Goal: Task Accomplishment & Management: Complete application form

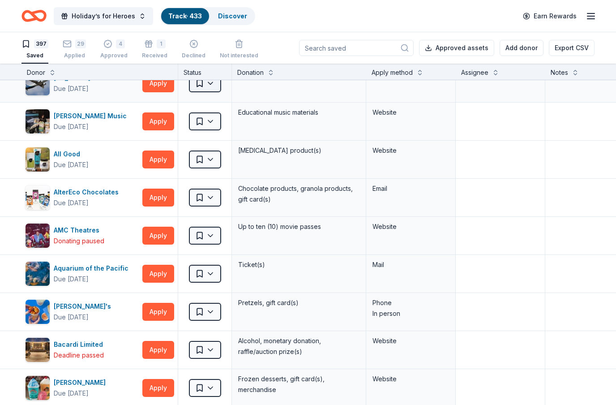
scroll to position [169, 0]
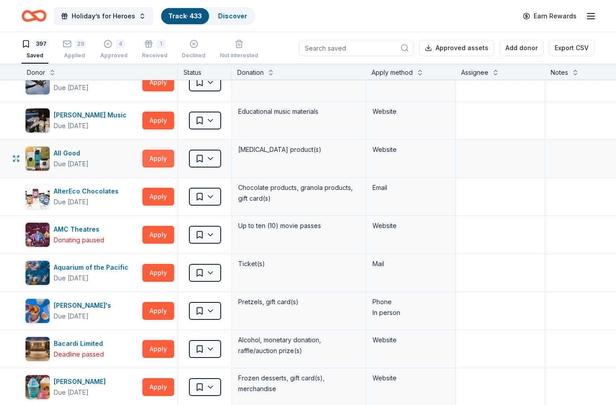
click at [160, 160] on button "Apply" at bounding box center [158, 158] width 32 height 18
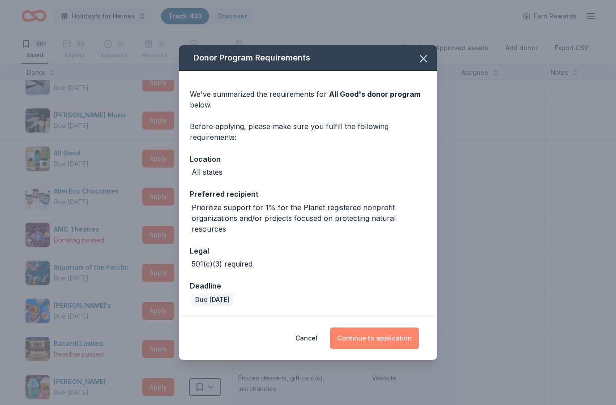
click at [381, 334] on button "Continue to application" at bounding box center [374, 337] width 89 height 21
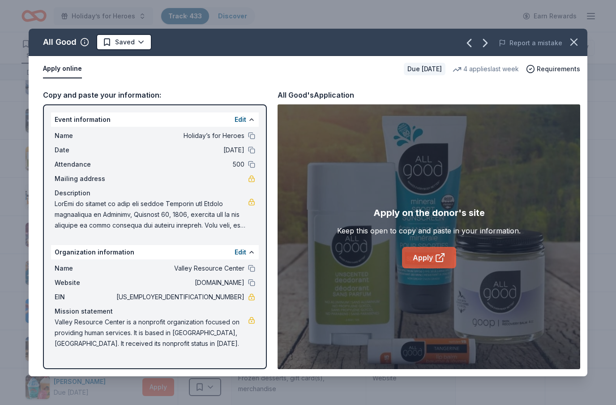
click at [439, 260] on icon at bounding box center [440, 257] width 11 height 11
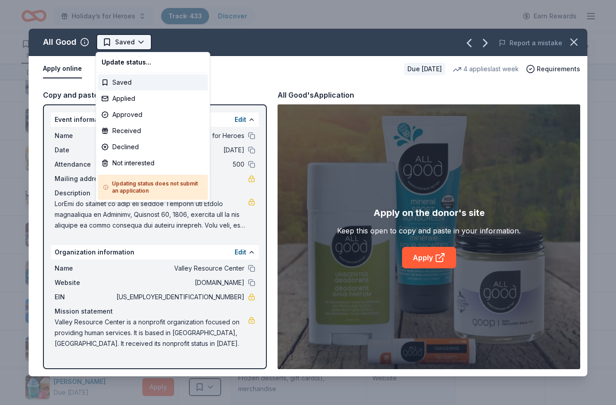
click at [138, 41] on html "Holiday’s for Heroes Track · 433 Discover Earn Rewards 397 Saved 29 Applied 4 A…" at bounding box center [308, 202] width 616 height 405
click at [124, 95] on div "Applied" at bounding box center [153, 98] width 110 height 16
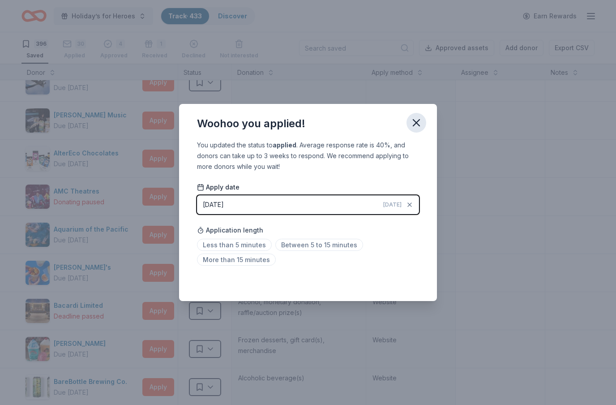
click at [416, 123] on icon "button" at bounding box center [416, 123] width 6 height 6
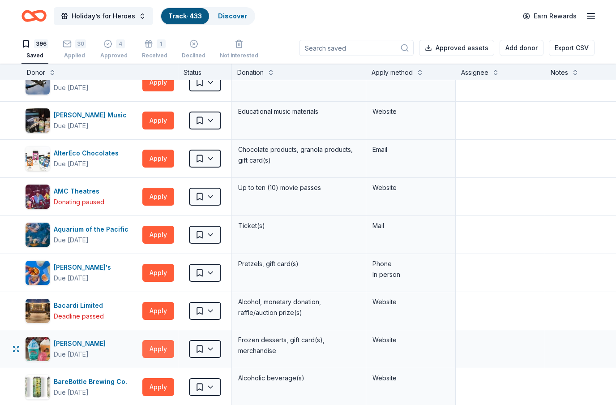
click at [165, 348] on button "Apply" at bounding box center [158, 349] width 32 height 18
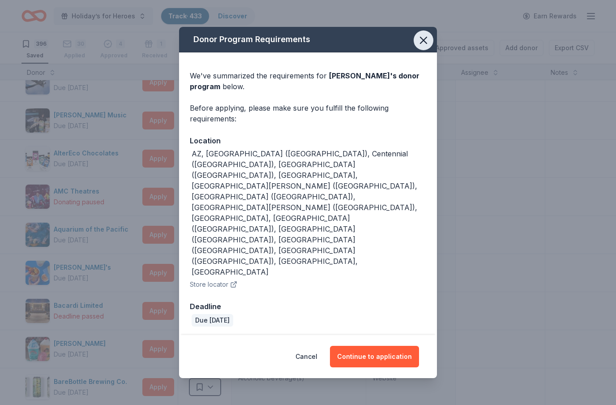
click at [421, 47] on icon "button" at bounding box center [423, 40] width 13 height 13
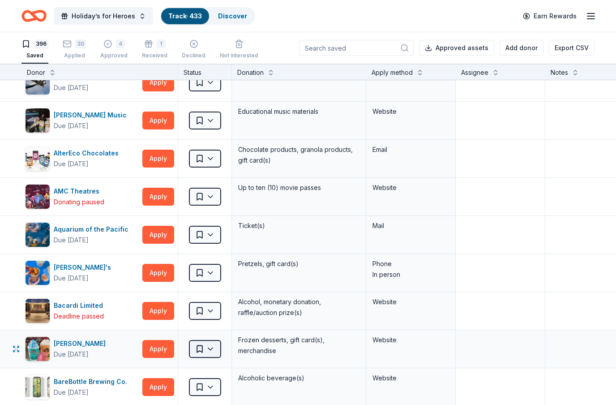
click at [211, 350] on html "Holiday’s for Heroes Track · 433 Discover Earn Rewards 396 Saved 30 Applied 4 A…" at bounding box center [308, 202] width 616 height 405
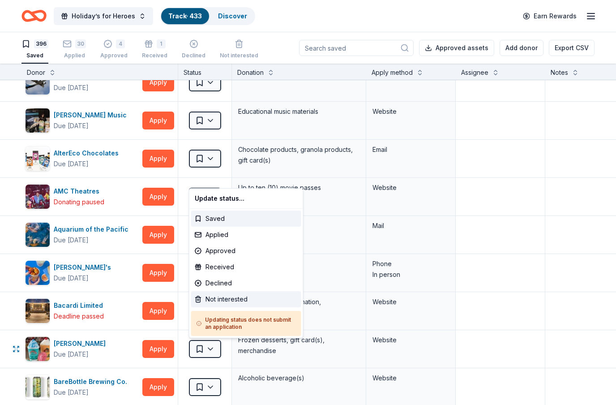
click at [225, 298] on div "Not interested" at bounding box center [246, 299] width 110 height 16
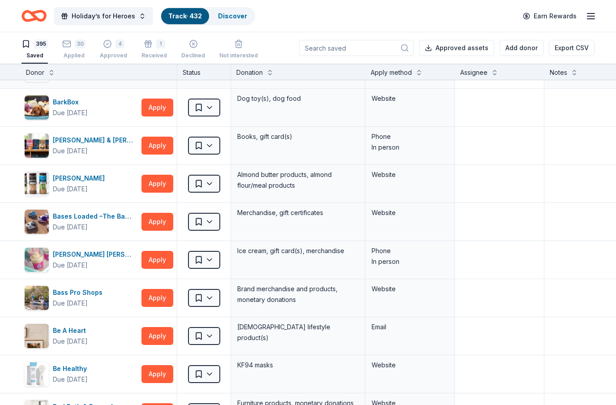
scroll to position [449, 0]
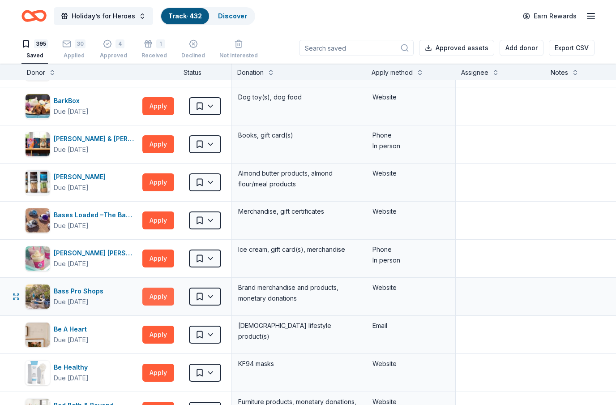
click at [167, 297] on button "Apply" at bounding box center [158, 296] width 32 height 18
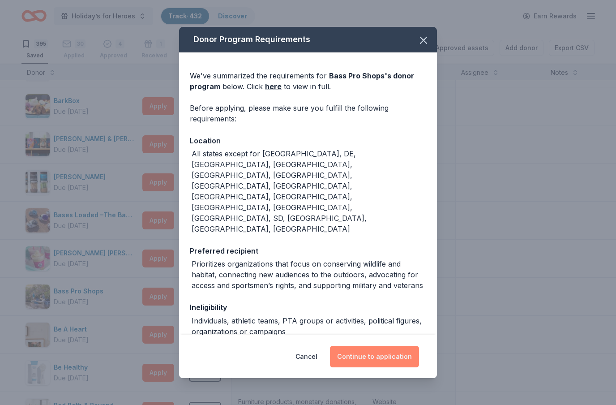
click at [388, 360] on button "Continue to application" at bounding box center [374, 356] width 89 height 21
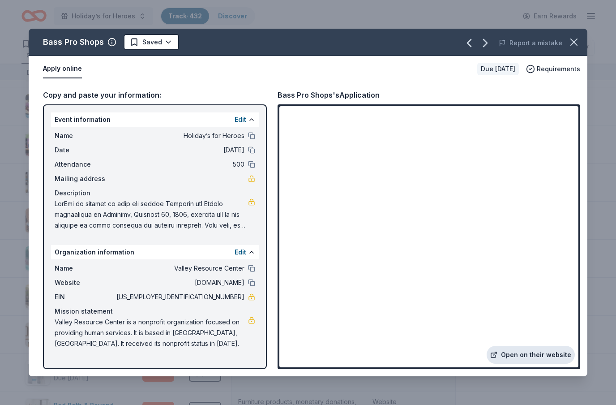
click at [540, 357] on link "Open on their website" at bounding box center [531, 355] width 88 height 18
click at [174, 43] on html "Holiday’s for Heroes Track · 432 Discover Earn Rewards 395 Saved 30 Applied 4 A…" at bounding box center [308, 202] width 616 height 405
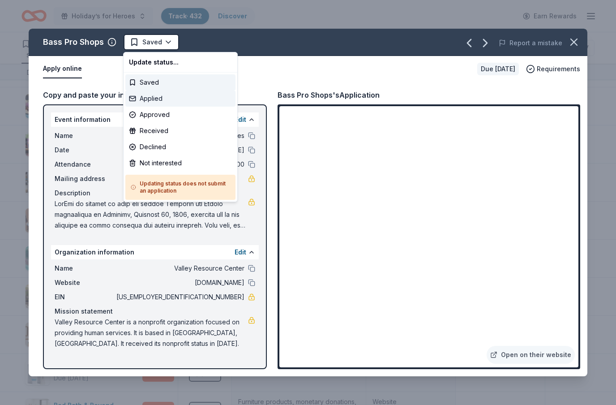
click at [169, 99] on div "Applied" at bounding box center [180, 98] width 110 height 16
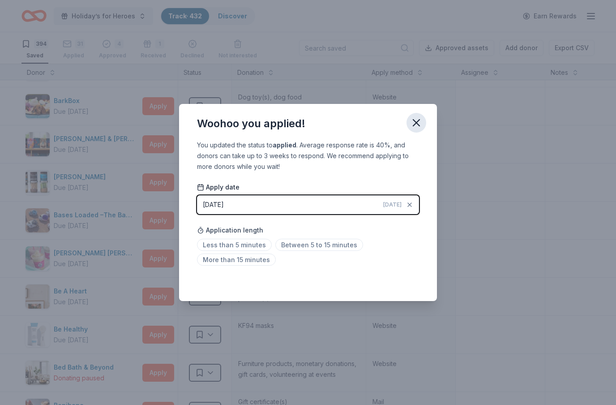
click at [416, 121] on icon "button" at bounding box center [416, 122] width 13 height 13
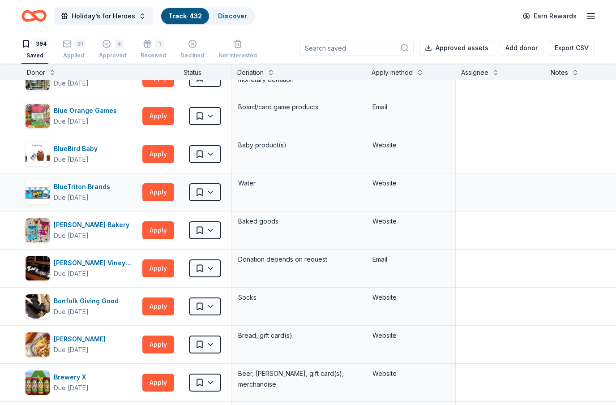
scroll to position [1048, 0]
click at [159, 192] on button "Apply" at bounding box center [158, 192] width 32 height 18
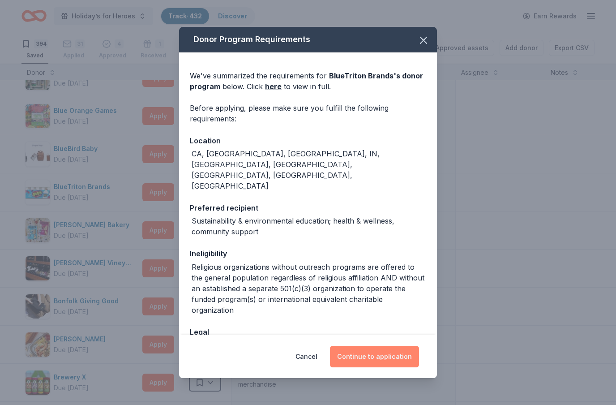
click at [404, 357] on button "Continue to application" at bounding box center [374, 356] width 89 height 21
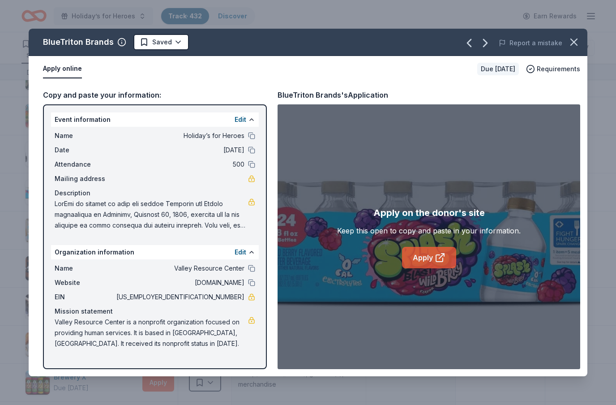
click at [440, 260] on icon at bounding box center [440, 257] width 11 height 11
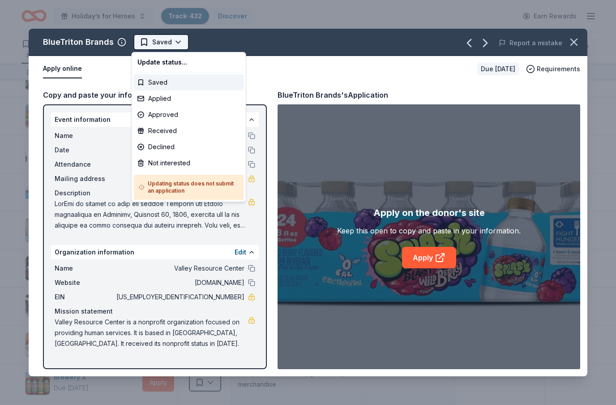
click at [177, 47] on html "Holiday’s for Heroes Track · 432 Discover Earn Rewards 394 Saved 31 Applied 4 A…" at bounding box center [308, 202] width 616 height 405
click at [163, 100] on div "Applied" at bounding box center [189, 98] width 110 height 16
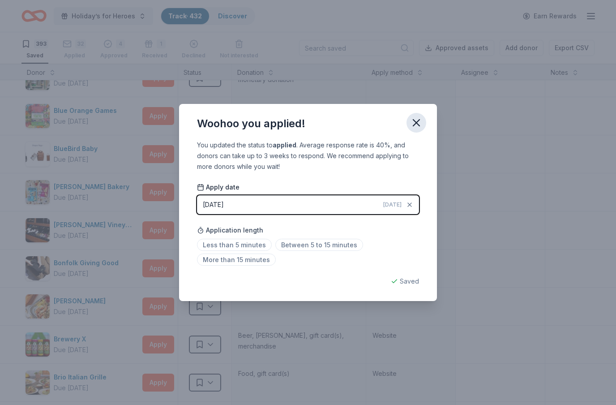
click at [418, 123] on icon "button" at bounding box center [416, 122] width 13 height 13
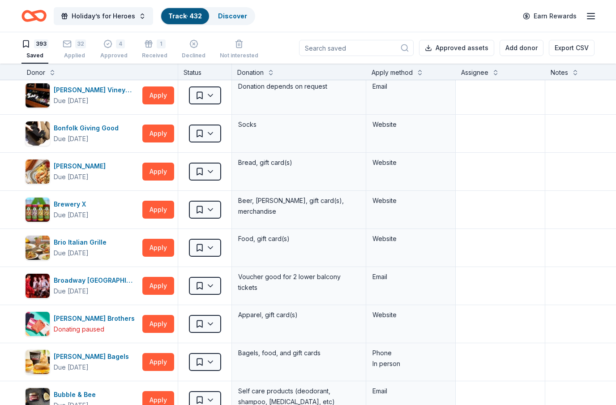
scroll to position [1183, 0]
click at [163, 178] on button "Apply" at bounding box center [158, 171] width 32 height 18
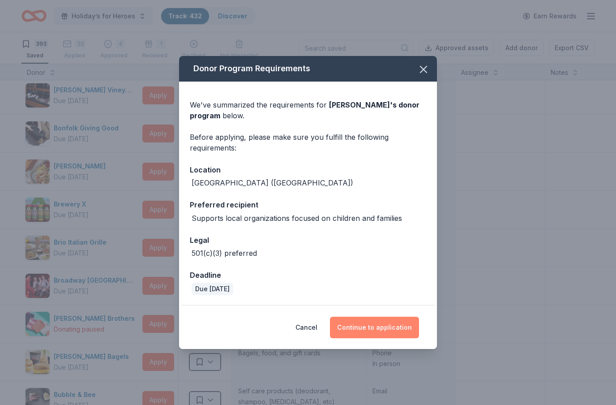
click at [397, 325] on button "Continue to application" at bounding box center [374, 326] width 89 height 21
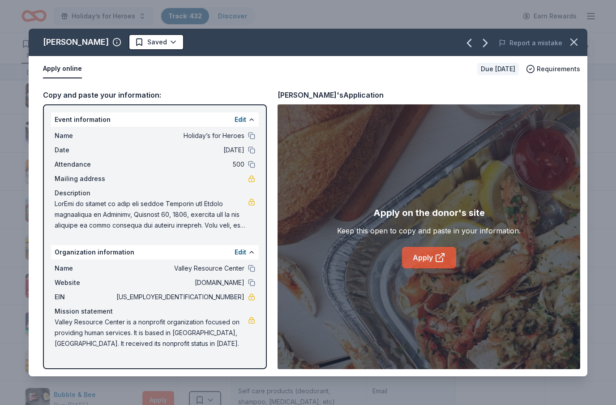
click at [439, 261] on icon at bounding box center [439, 258] width 7 height 7
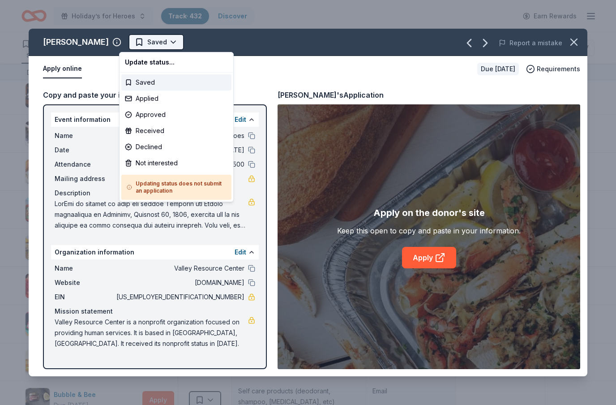
click at [164, 44] on html "Holiday’s for Heroes Track · 432 Discover Earn Rewards 393 Saved 32 Applied 4 A…" at bounding box center [308, 202] width 616 height 405
click at [164, 99] on div "Applied" at bounding box center [176, 98] width 110 height 16
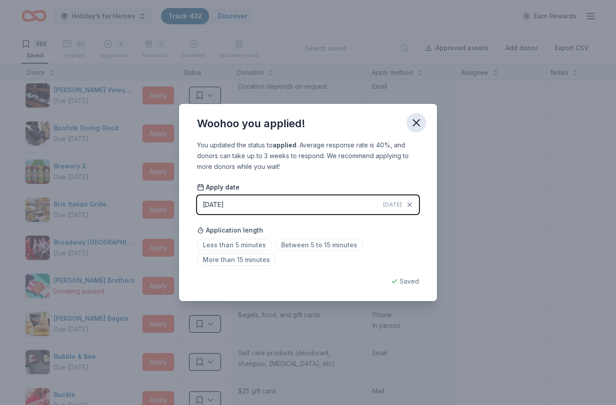
click at [417, 124] on icon "button" at bounding box center [416, 122] width 13 height 13
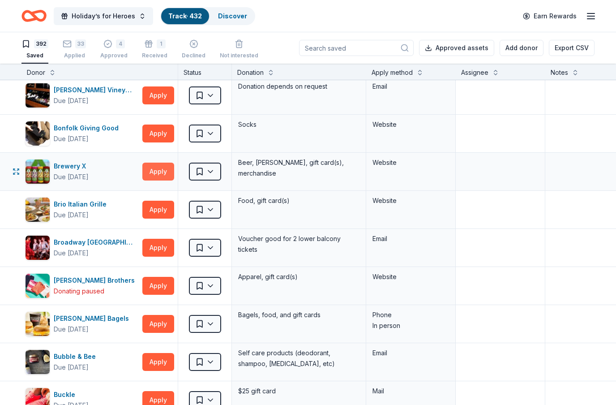
click at [164, 177] on button "Apply" at bounding box center [158, 171] width 32 height 18
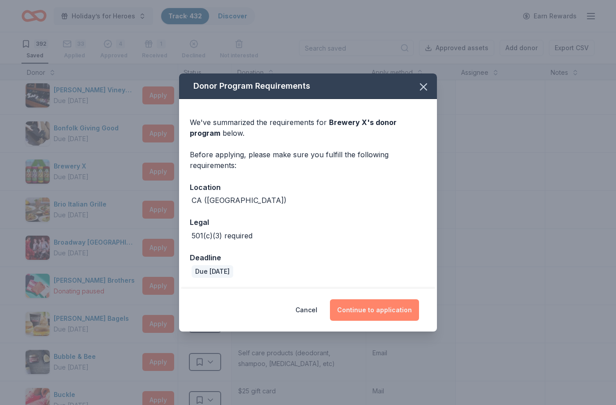
click at [392, 306] on button "Continue to application" at bounding box center [374, 309] width 89 height 21
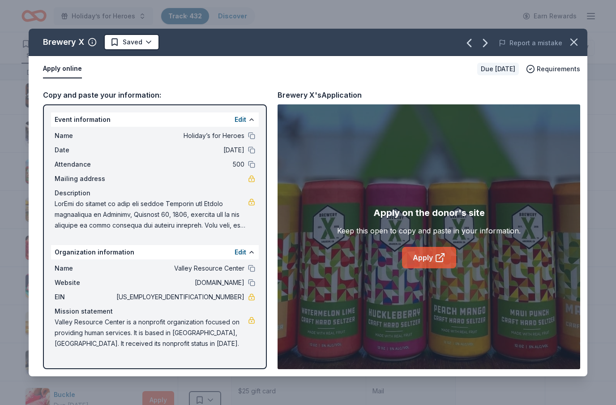
click at [427, 256] on link "Apply" at bounding box center [429, 257] width 54 height 21
click at [150, 45] on html "Holiday’s for Heroes Track · 432 Discover Earn Rewards 392 Saved 33 Applied 4 A…" at bounding box center [308, 202] width 616 height 405
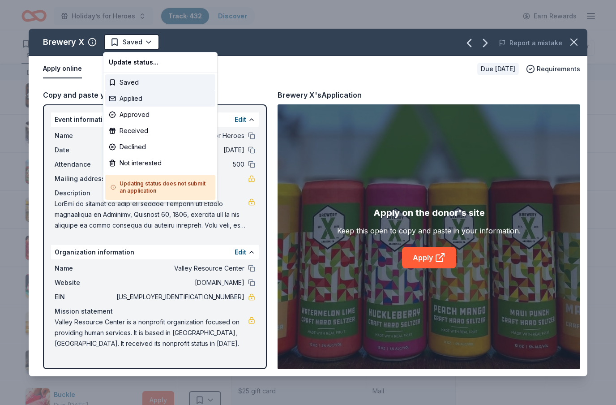
click at [145, 98] on div "Applied" at bounding box center [160, 98] width 110 height 16
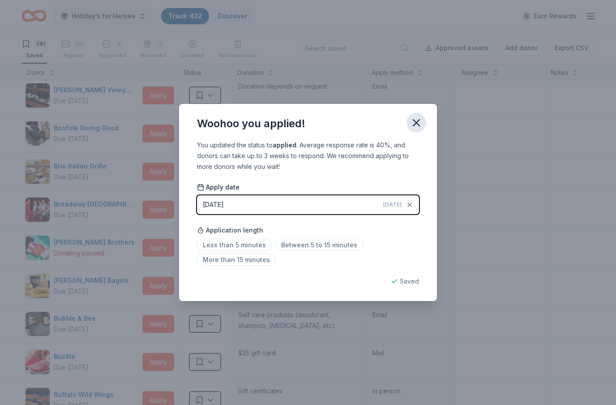
click at [416, 124] on icon "button" at bounding box center [416, 122] width 13 height 13
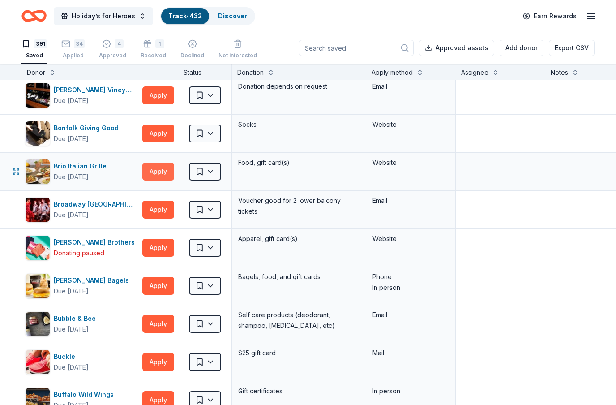
click at [162, 173] on button "Apply" at bounding box center [158, 171] width 32 height 18
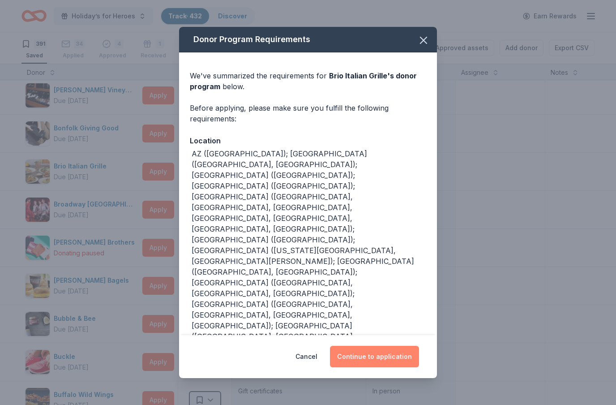
click at [392, 346] on button "Continue to application" at bounding box center [374, 356] width 89 height 21
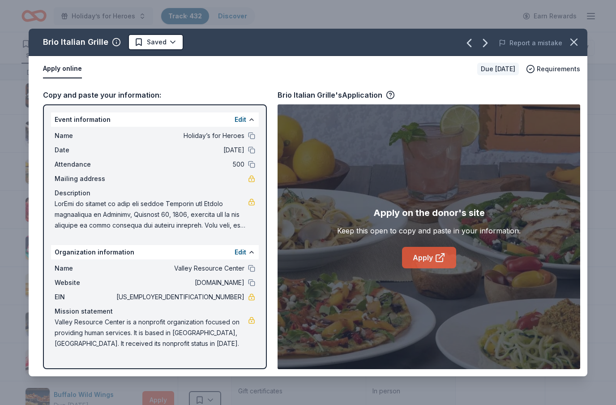
click at [440, 256] on icon at bounding box center [441, 255] width 5 height 5
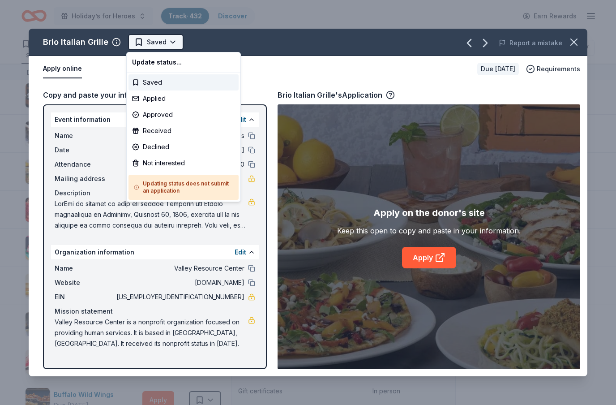
click at [173, 44] on html "Holiday’s for Heroes Track · 432 Discover Earn Rewards 391 Saved 34 Applied 4 A…" at bounding box center [308, 202] width 616 height 405
click at [158, 99] on div "Applied" at bounding box center [183, 98] width 110 height 16
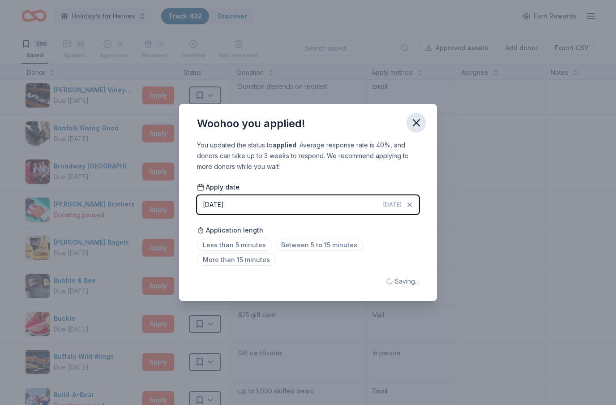
click at [417, 122] on icon "button" at bounding box center [416, 123] width 6 height 6
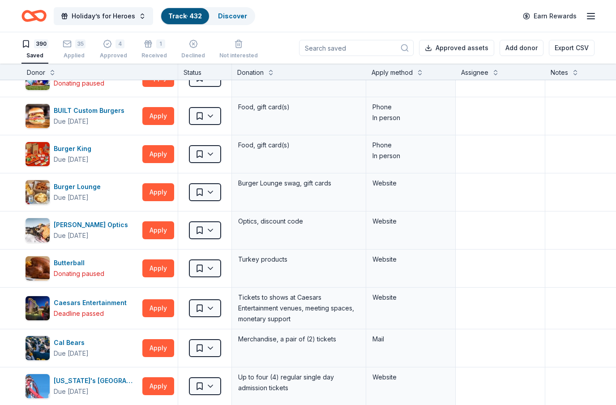
scroll to position [1506, 0]
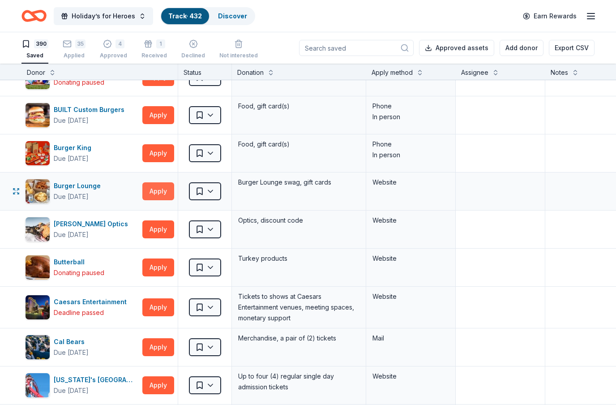
click at [158, 190] on button "Apply" at bounding box center [158, 191] width 32 height 18
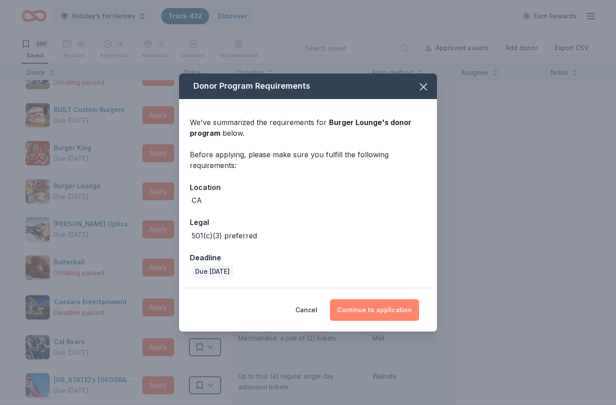
click at [396, 311] on button "Continue to application" at bounding box center [374, 309] width 89 height 21
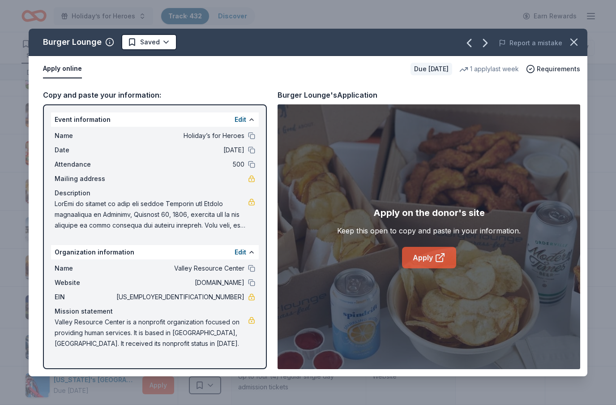
click at [441, 260] on icon at bounding box center [440, 257] width 11 height 11
click at [158, 37] on html "Holiday’s for Heroes Track · 432 Discover Earn Rewards 390 Saved 35 Applied 4 A…" at bounding box center [308, 202] width 616 height 405
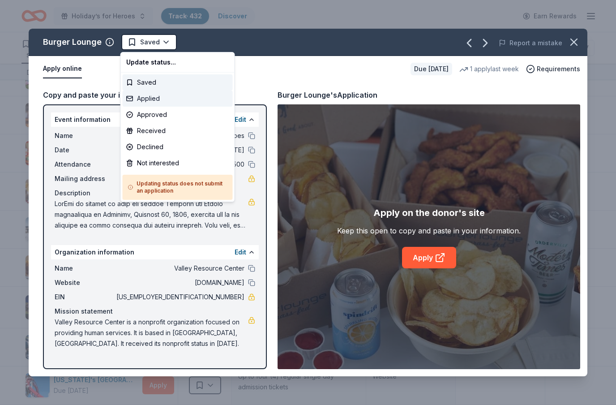
click at [161, 99] on div "Applied" at bounding box center [178, 98] width 110 height 16
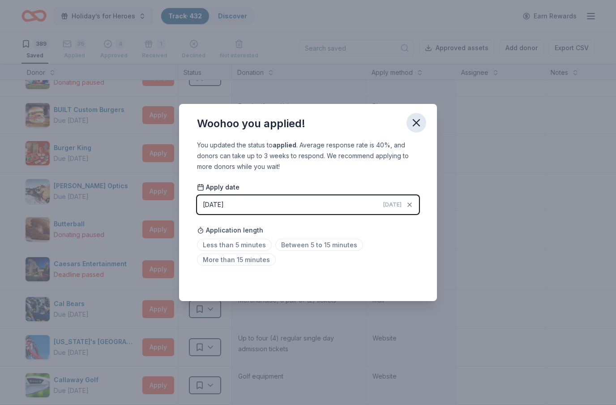
click at [418, 123] on icon "button" at bounding box center [416, 122] width 13 height 13
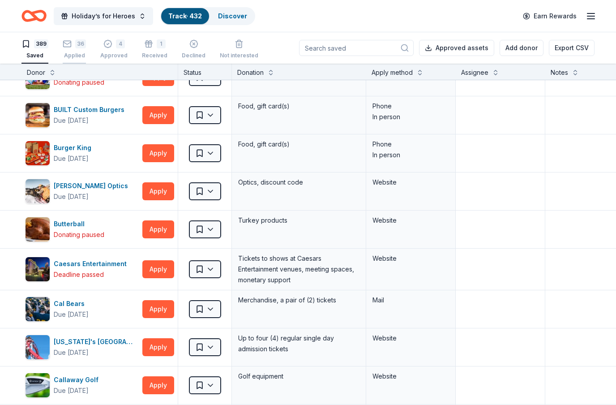
click at [77, 46] on div "36" at bounding box center [80, 43] width 11 height 9
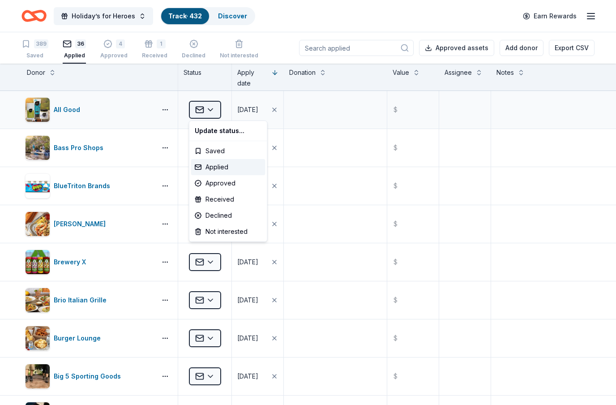
click at [214, 111] on html "Holiday’s for Heroes Track · 432 Discover Earn Rewards 389 Saved 36 Applied 4 A…" at bounding box center [308, 202] width 616 height 405
click at [226, 215] on div "Declined" at bounding box center [228, 215] width 74 height 16
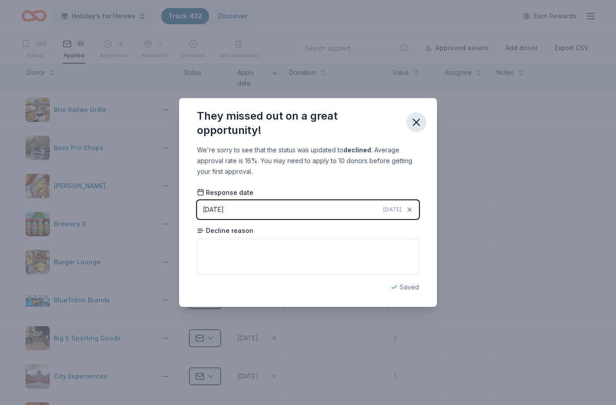
click at [417, 122] on icon "button" at bounding box center [416, 122] width 6 height 6
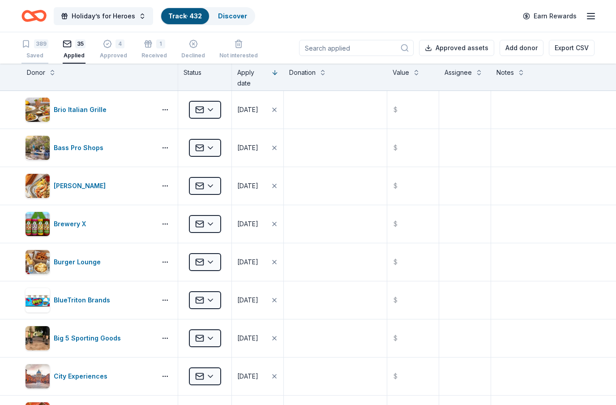
click at [39, 54] on div "Saved" at bounding box center [34, 55] width 27 height 7
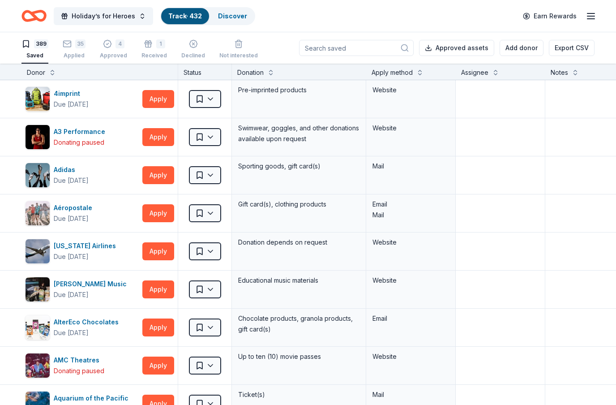
click at [39, 54] on div "Saved" at bounding box center [34, 55] width 27 height 7
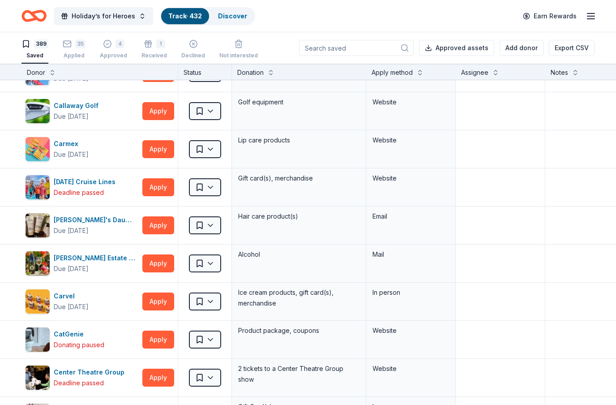
scroll to position [1780, 0]
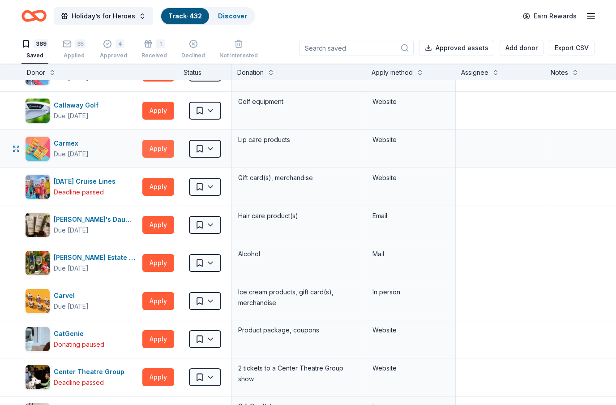
click at [165, 152] on button "Apply" at bounding box center [158, 149] width 32 height 18
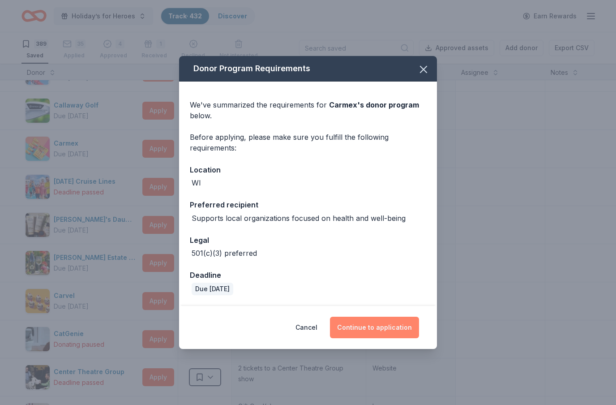
click at [401, 325] on button "Continue to application" at bounding box center [374, 326] width 89 height 21
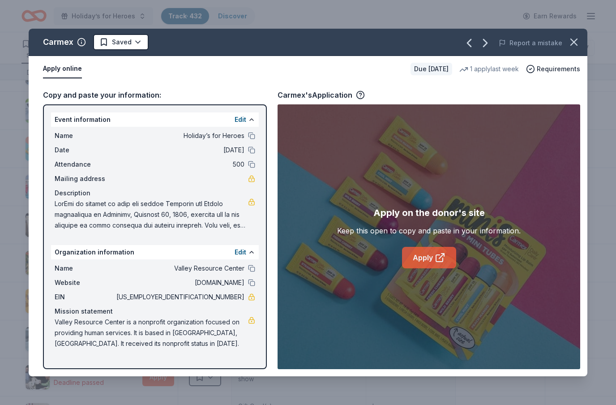
click at [439, 258] on icon at bounding box center [441, 255] width 5 height 5
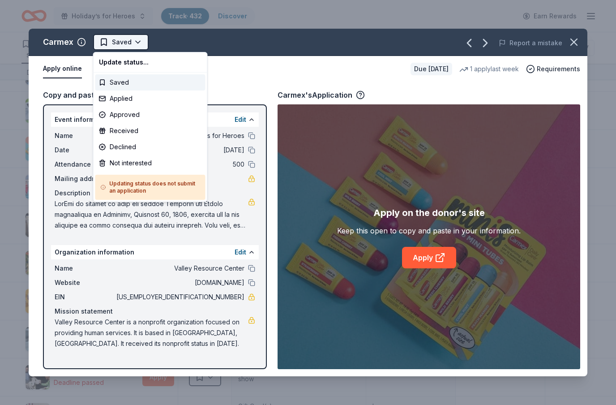
click at [135, 38] on html "Holiday’s for Heroes Track · 432 Discover Earn Rewards 389 Saved 35 Applied 4 A…" at bounding box center [308, 202] width 616 height 405
click at [123, 99] on div "Applied" at bounding box center [150, 98] width 110 height 16
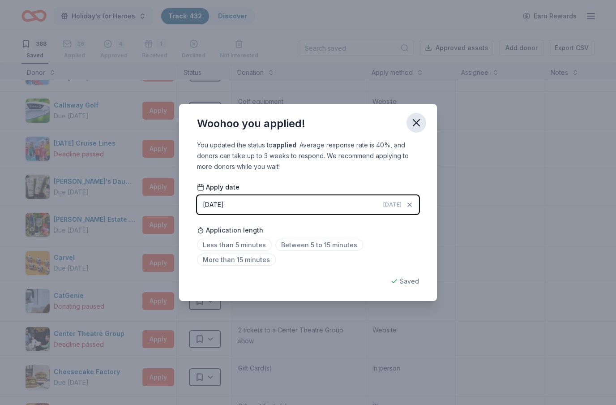
click at [417, 124] on icon "button" at bounding box center [416, 122] width 13 height 13
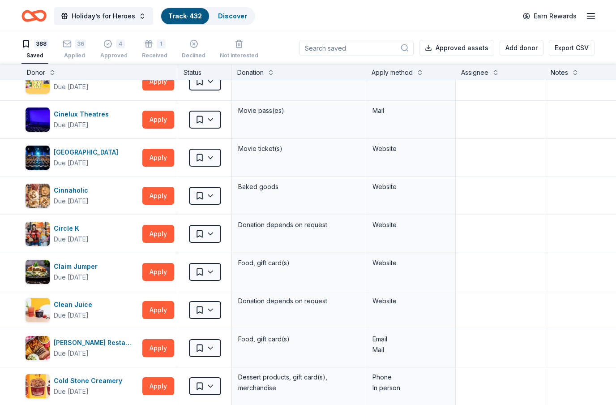
scroll to position [2152, 0]
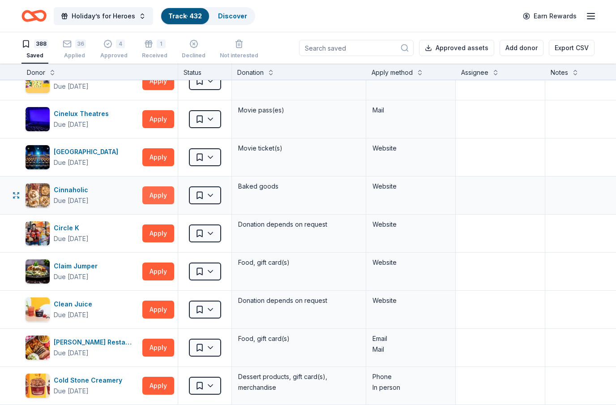
click at [166, 194] on button "Apply" at bounding box center [158, 195] width 32 height 18
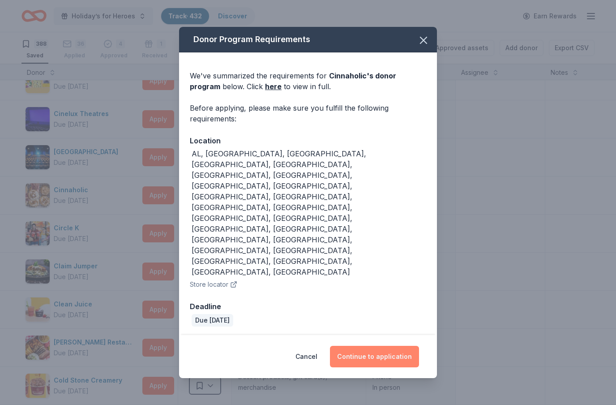
click at [376, 346] on button "Continue to application" at bounding box center [374, 356] width 89 height 21
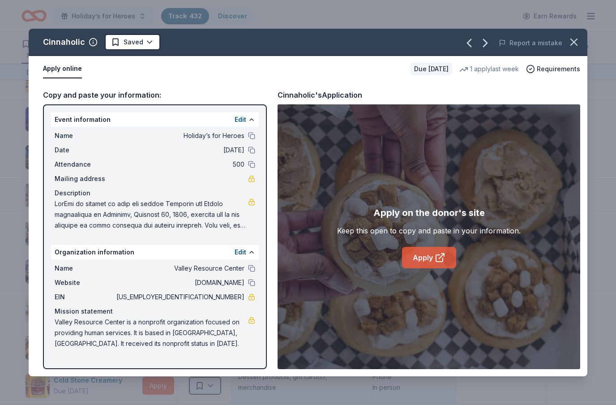
click at [427, 259] on link "Apply" at bounding box center [429, 257] width 54 height 21
click at [151, 47] on html "Holiday’s for Heroes Track · 432 Discover Earn Rewards 388 Saved 36 Applied 4 A…" at bounding box center [308, 202] width 616 height 405
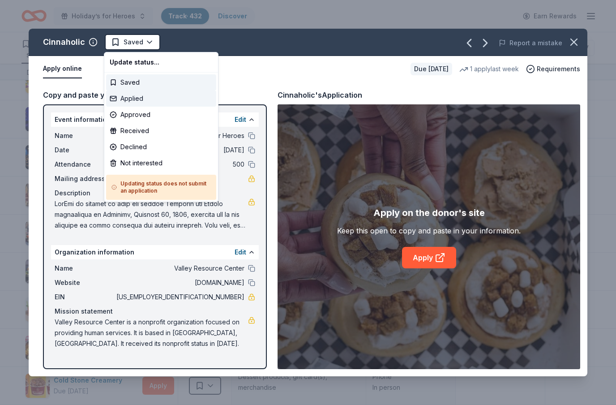
click at [143, 101] on div "Applied" at bounding box center [161, 98] width 110 height 16
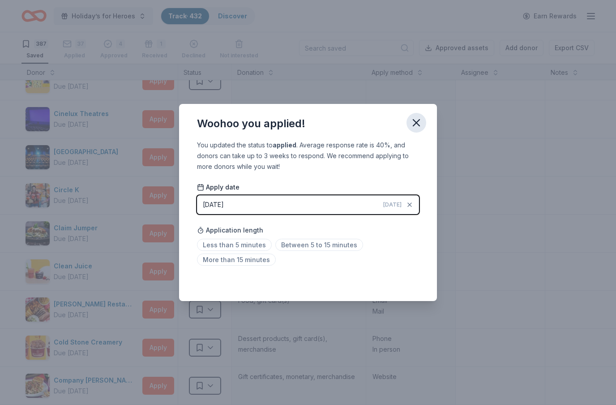
click at [418, 123] on icon "button" at bounding box center [416, 122] width 13 height 13
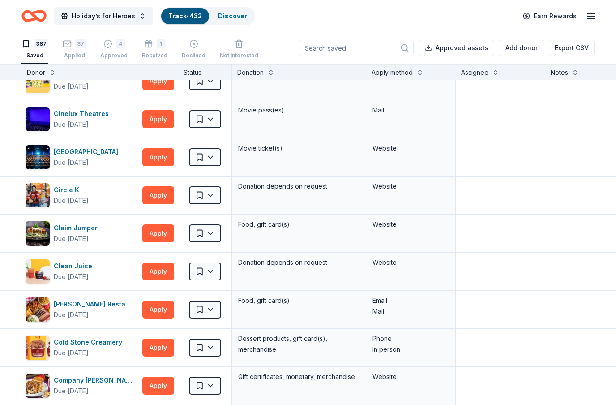
click at [400, 0] on div "Holiday’s for Heroes Track · 432 Discover Earn Rewards" at bounding box center [308, 16] width 616 height 32
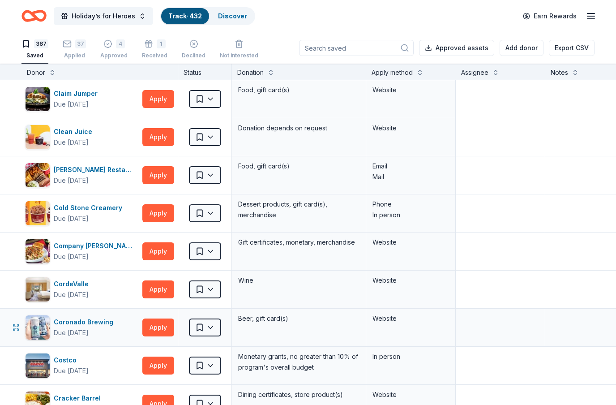
scroll to position [2287, 0]
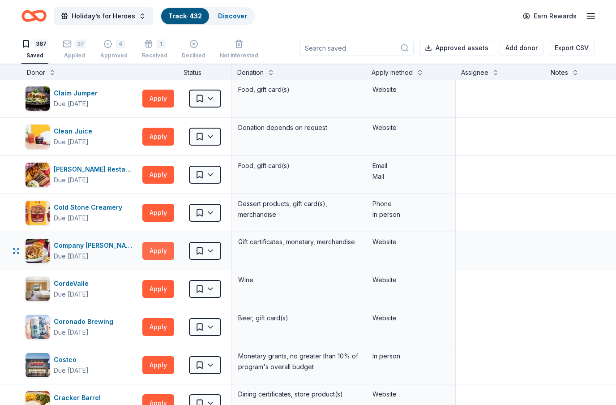
click at [159, 251] on button "Apply" at bounding box center [158, 251] width 32 height 18
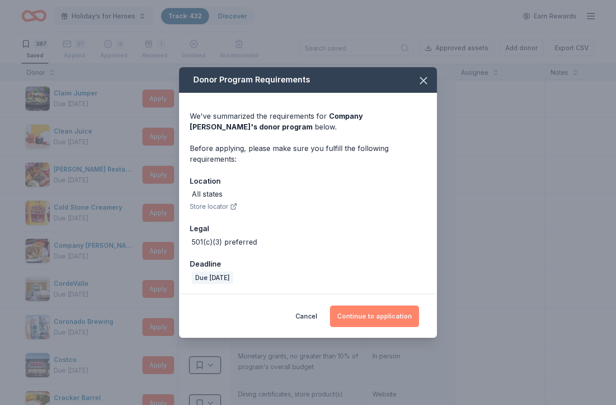
click at [377, 320] on button "Continue to application" at bounding box center [374, 315] width 89 height 21
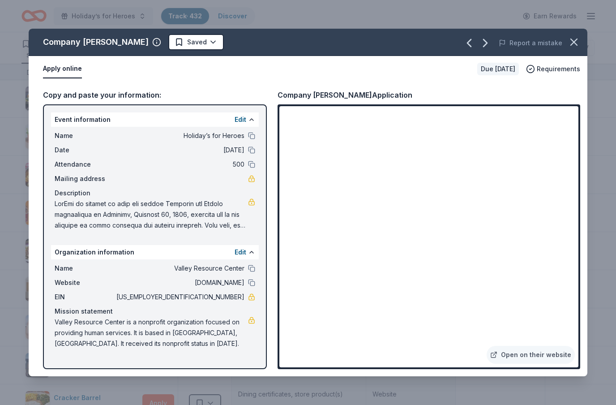
scroll to position [32, 0]
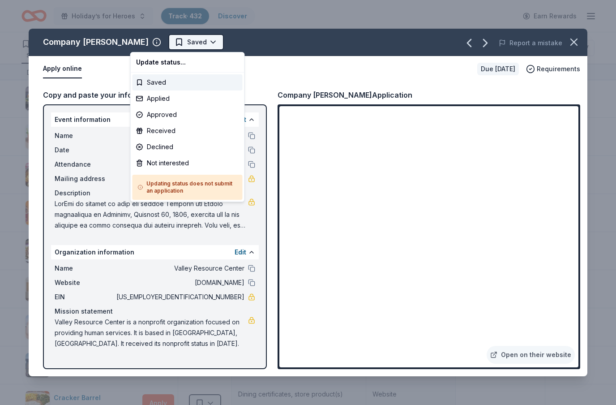
click at [178, 43] on body "Holiday’s for Heroes Track · 432 Discover Earn Rewards 387 Saved 37 Applied 4 A…" at bounding box center [308, 202] width 616 height 405
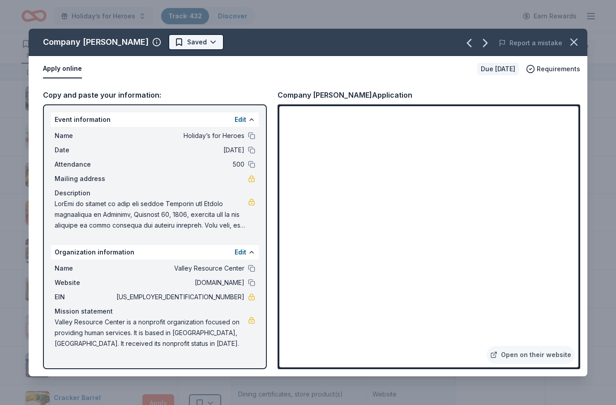
click at [177, 43] on html "Holiday’s for Heroes Track · 432 Discover Earn Rewards 387 Saved 37 Applied 4 A…" at bounding box center [308, 202] width 616 height 405
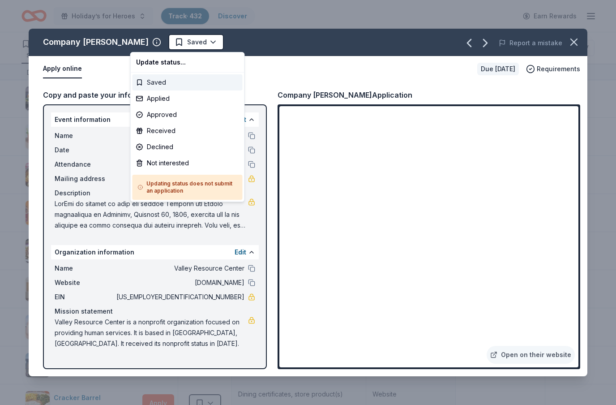
click at [167, 85] on div "Saved" at bounding box center [187, 82] width 110 height 16
click at [175, 47] on html "Holiday’s for Heroes Track · 432 Discover Earn Rewards 387 Saved 37 Applied 4 A…" at bounding box center [308, 202] width 616 height 405
click at [162, 100] on div "Applied" at bounding box center [187, 98] width 110 height 16
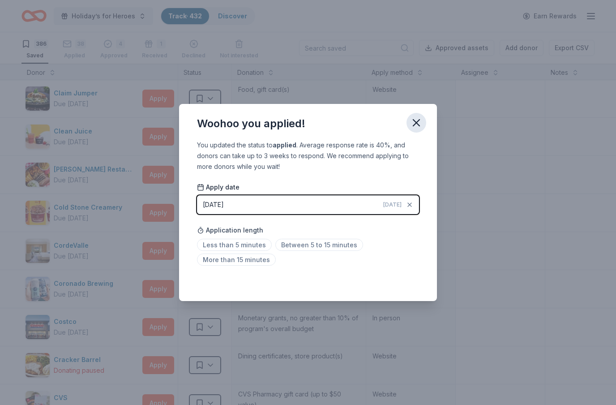
click at [413, 124] on icon "button" at bounding box center [416, 122] width 13 height 13
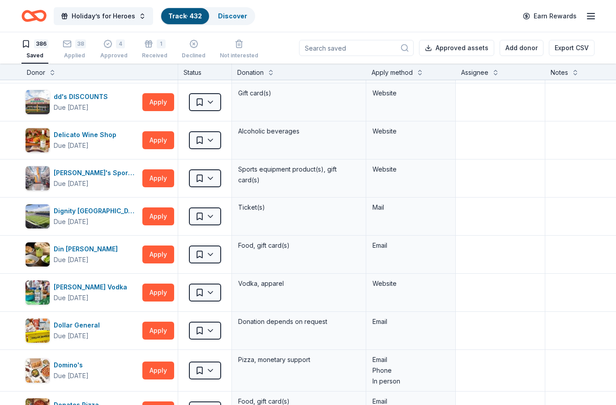
scroll to position [2816, 0]
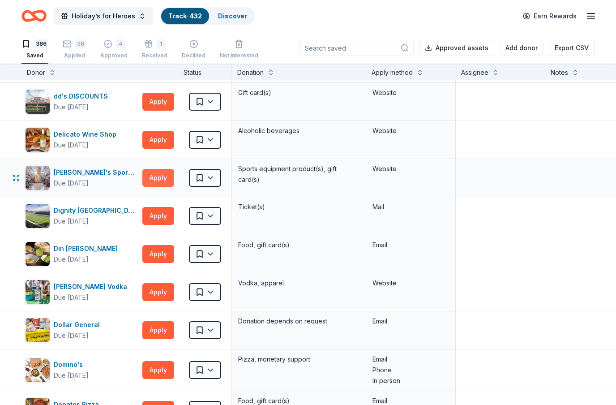
click at [165, 177] on button "Apply" at bounding box center [158, 178] width 32 height 18
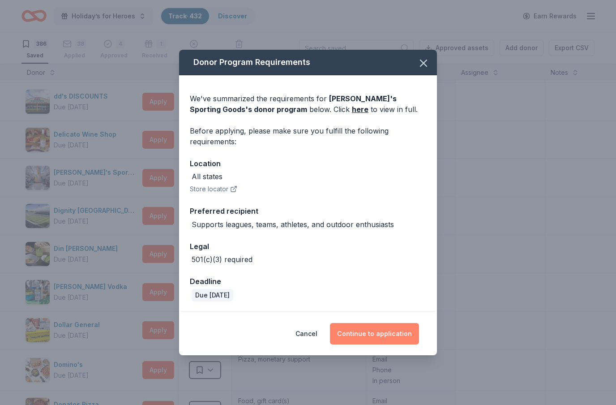
click at [384, 333] on button "Continue to application" at bounding box center [374, 333] width 89 height 21
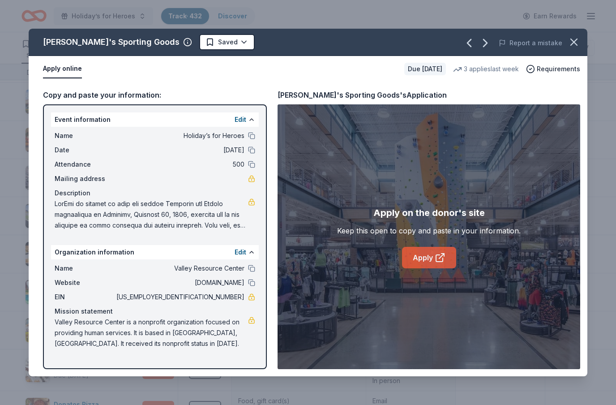
click at [440, 259] on icon at bounding box center [440, 257] width 11 height 11
click at [577, 49] on button "button" at bounding box center [574, 42] width 20 height 20
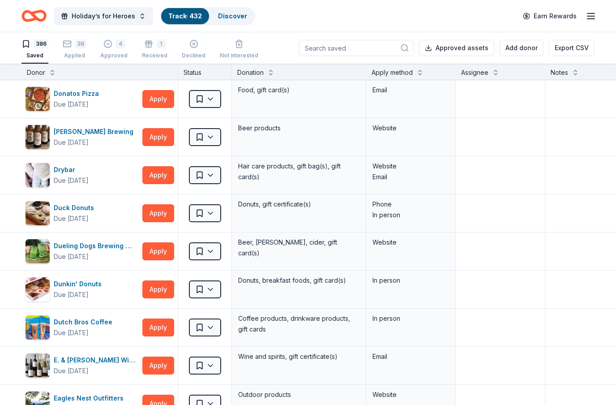
scroll to position [3128, 0]
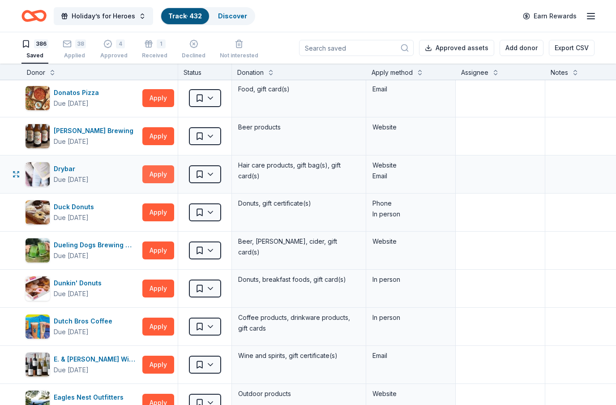
click at [166, 173] on button "Apply" at bounding box center [158, 174] width 32 height 18
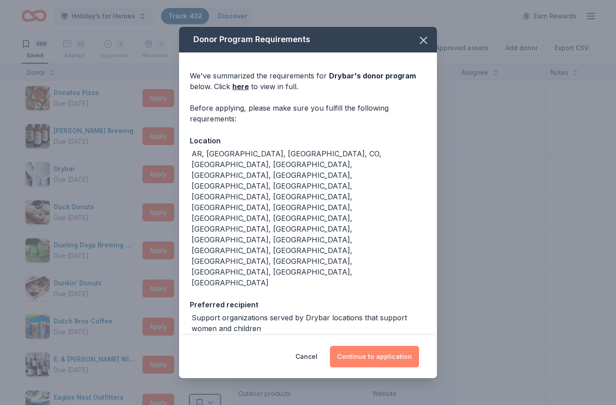
click at [379, 346] on button "Continue to application" at bounding box center [374, 356] width 89 height 21
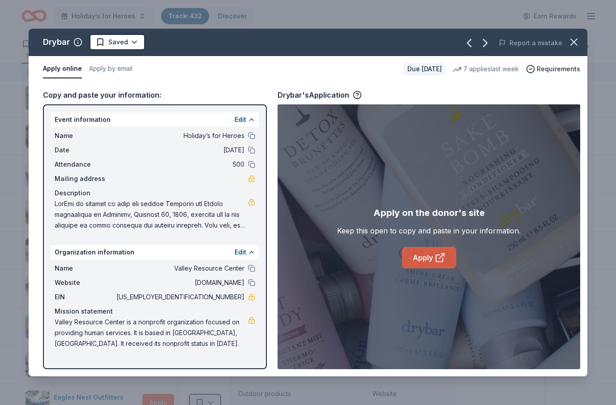
click at [438, 262] on icon at bounding box center [440, 257] width 11 height 11
click at [133, 44] on html "Holiday’s for Heroes Track · 432 Discover Earn Rewards 386 Saved 38 Applied 4 A…" at bounding box center [308, 202] width 616 height 405
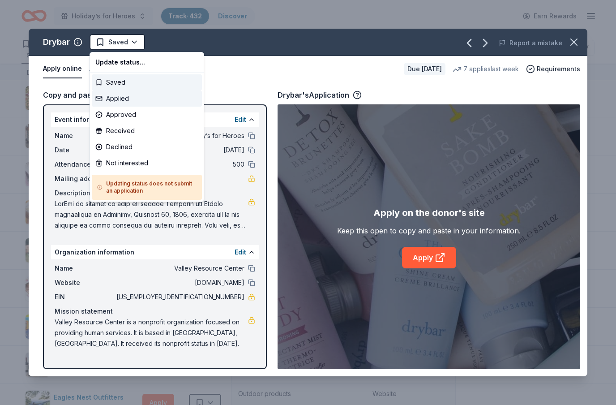
click at [131, 102] on div "Applied" at bounding box center [147, 98] width 110 height 16
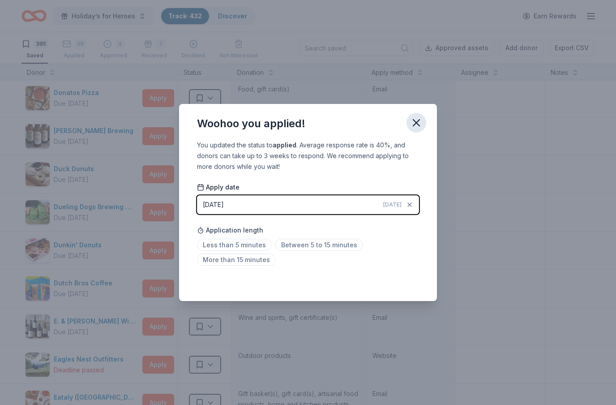
click at [418, 124] on icon "button" at bounding box center [416, 123] width 6 height 6
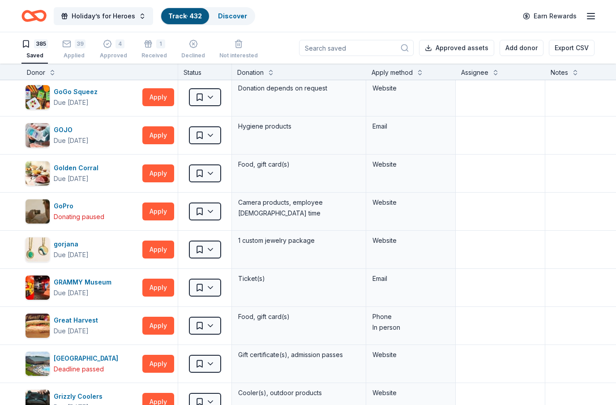
scroll to position [0, 0]
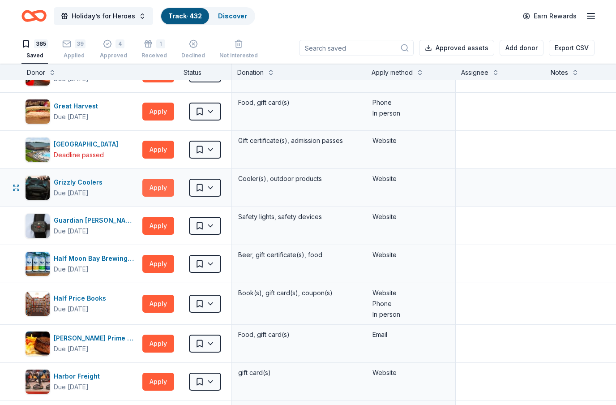
click at [165, 193] on button "Apply" at bounding box center [158, 188] width 32 height 18
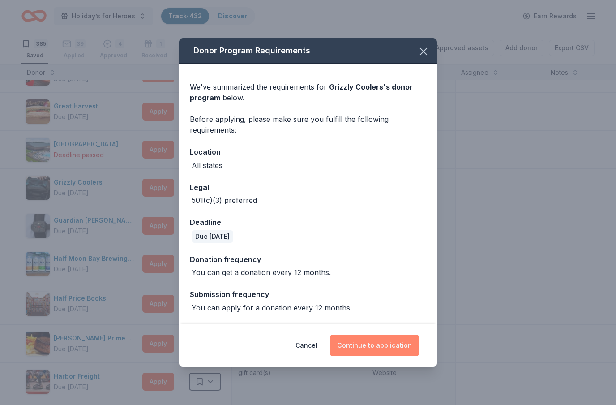
click at [403, 348] on button "Continue to application" at bounding box center [374, 344] width 89 height 21
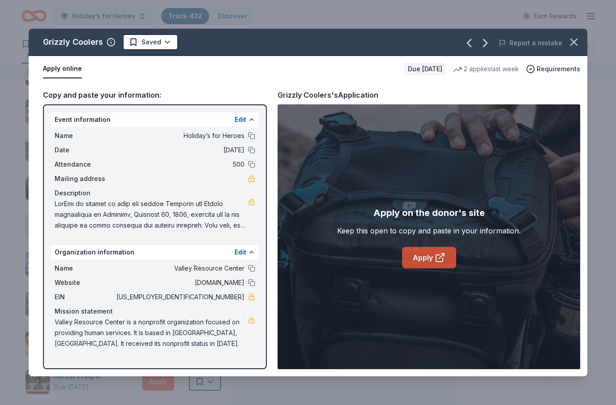
click at [429, 260] on link "Apply" at bounding box center [429, 257] width 54 height 21
click at [574, 40] on icon "button" at bounding box center [574, 42] width 13 height 13
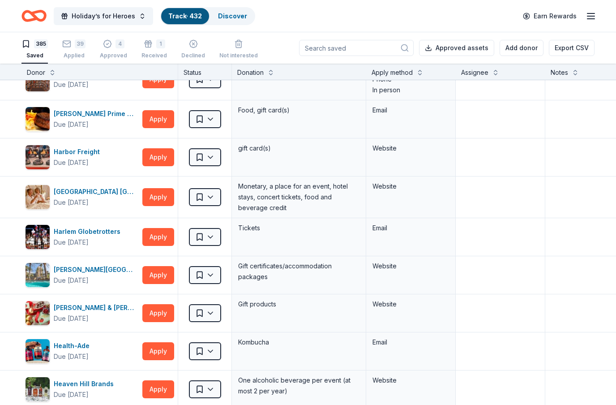
scroll to position [5013, 0]
click at [158, 158] on button "Apply" at bounding box center [158, 157] width 32 height 18
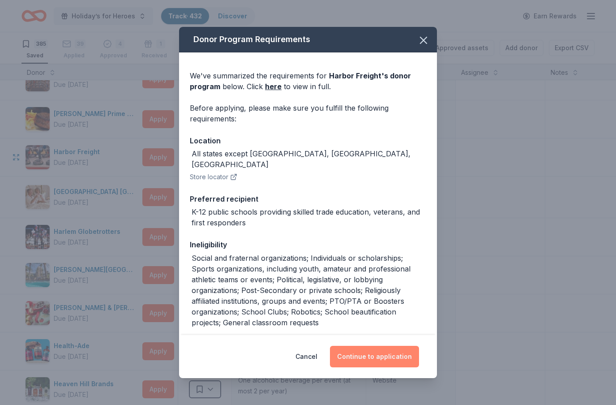
click at [403, 358] on button "Continue to application" at bounding box center [374, 356] width 89 height 21
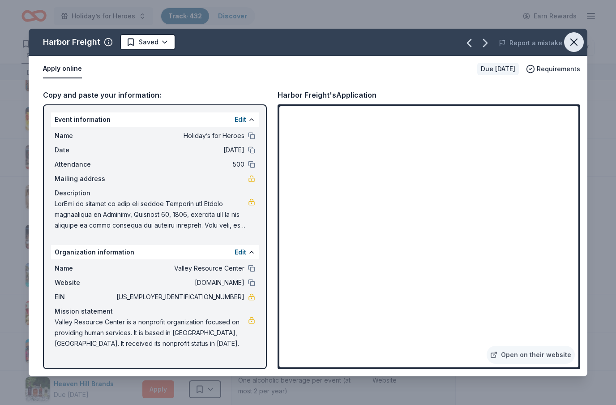
click at [576, 43] on icon "button" at bounding box center [574, 42] width 13 height 13
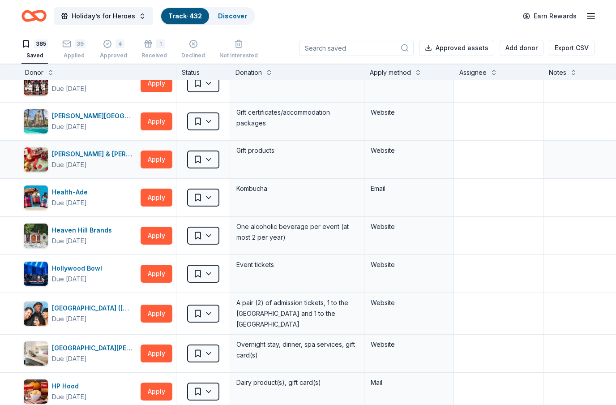
scroll to position [5167, 2]
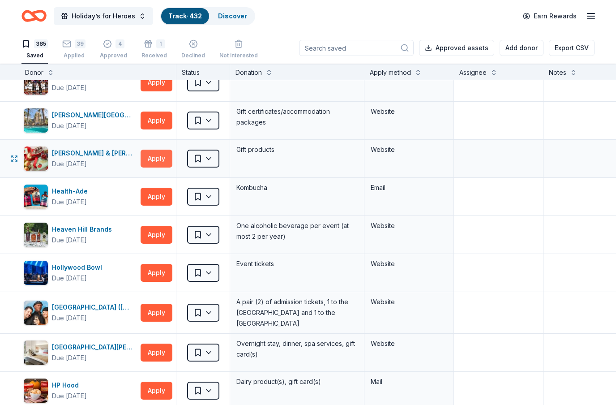
click at [163, 157] on button "Apply" at bounding box center [157, 158] width 32 height 18
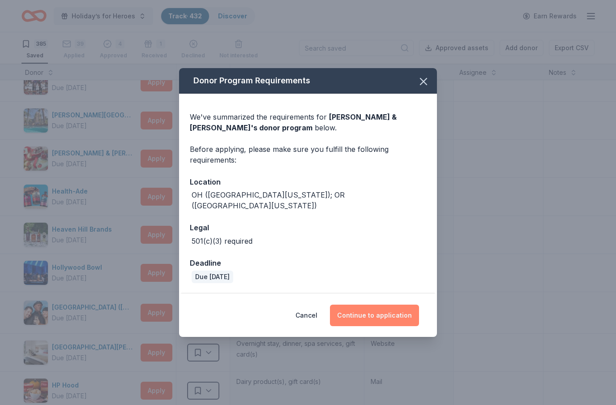
click at [407, 309] on button "Continue to application" at bounding box center [374, 314] width 89 height 21
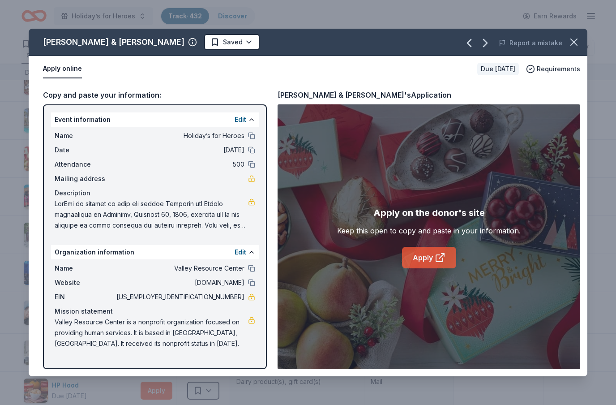
click at [440, 263] on link "Apply" at bounding box center [429, 257] width 54 height 21
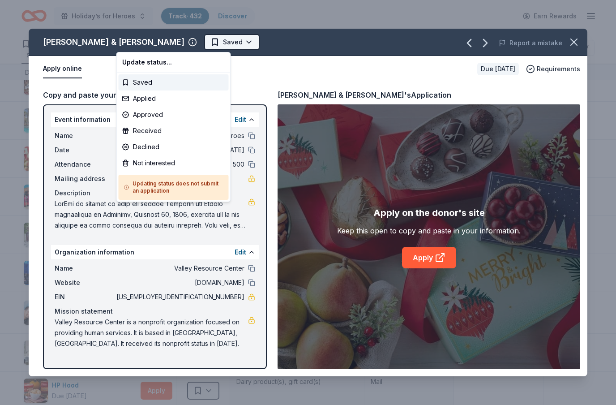
click at [165, 43] on html "Holiday’s for Heroes Track · 432 Discover Earn Rewards 385 Saved 39 Applied 4 A…" at bounding box center [308, 202] width 616 height 405
click at [162, 165] on div "Not interested" at bounding box center [174, 163] width 110 height 16
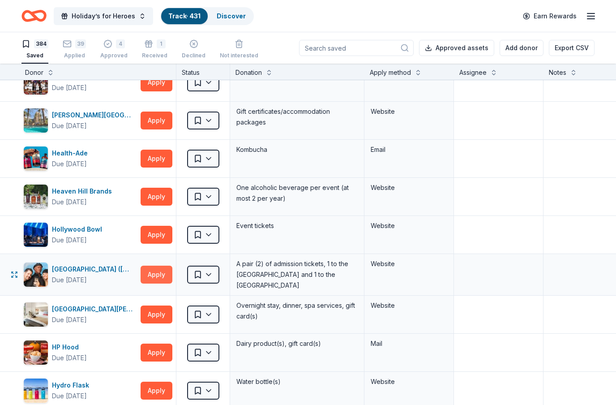
click at [153, 273] on button "Apply" at bounding box center [157, 274] width 32 height 18
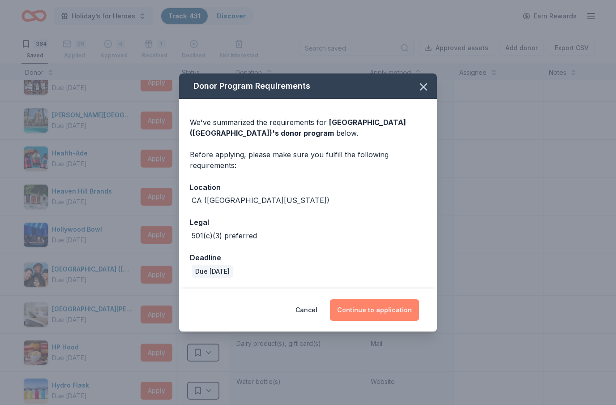
click at [393, 314] on button "Continue to application" at bounding box center [374, 309] width 89 height 21
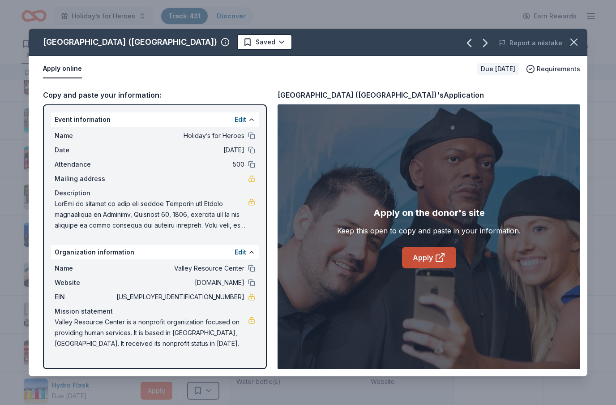
click at [435, 257] on icon at bounding box center [440, 257] width 11 height 11
click at [257, 34] on html "Holiday’s for Heroes Track · 431 Discover Earn Rewards 384 Saved 39 Applied 4 A…" at bounding box center [308, 202] width 616 height 405
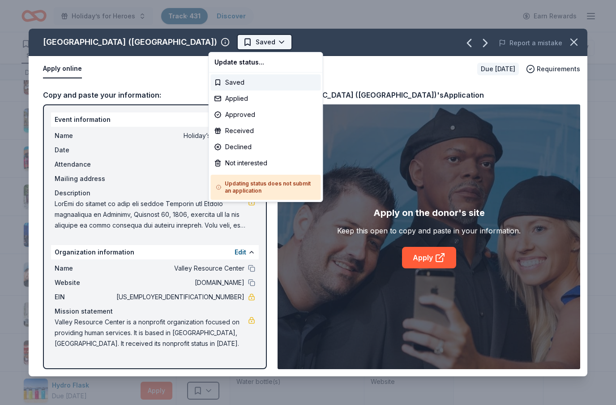
click at [256, 45] on html "Holiday’s for Heroes Track · 431 Discover Earn Rewards 384 Saved 39 Applied 4 A…" at bounding box center [308, 202] width 616 height 405
click at [245, 102] on div "Applied" at bounding box center [266, 98] width 110 height 16
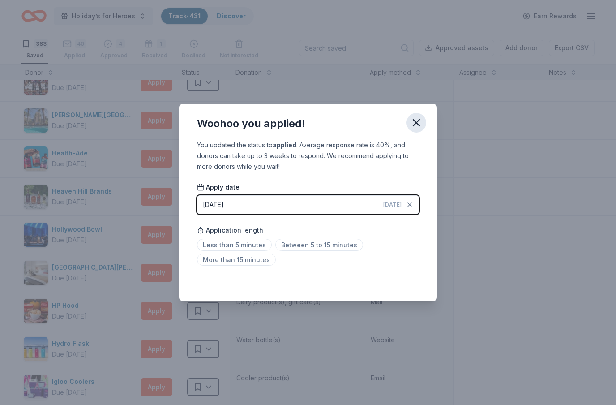
click at [416, 122] on icon "button" at bounding box center [416, 123] width 6 height 6
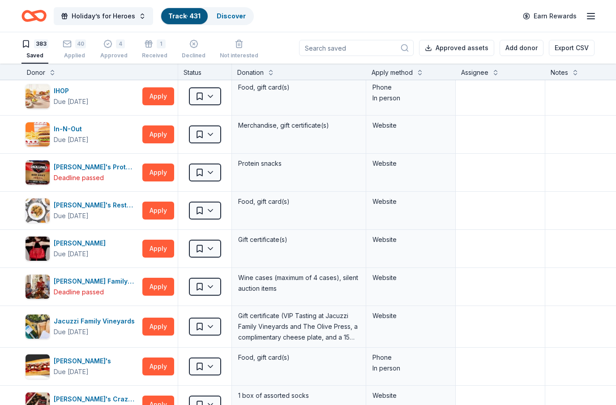
scroll to position [5496, 0]
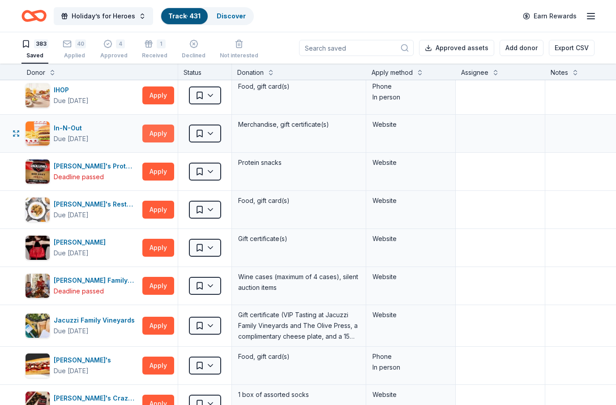
click at [160, 139] on button "Apply" at bounding box center [158, 133] width 32 height 18
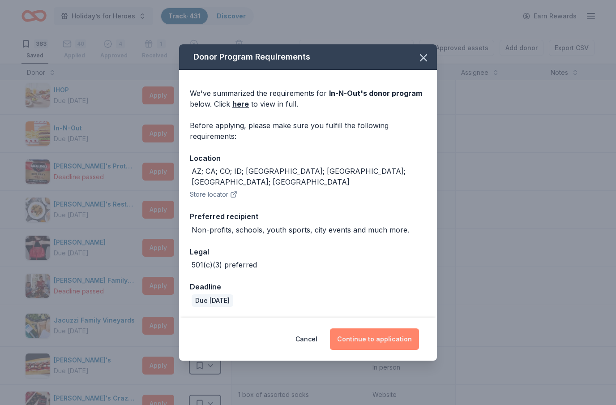
click at [405, 334] on button "Continue to application" at bounding box center [374, 338] width 89 height 21
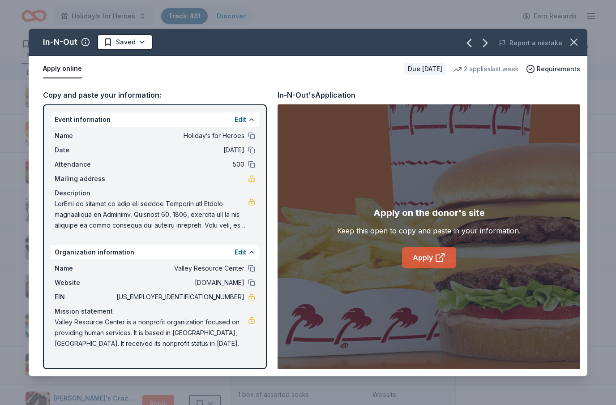
click at [437, 261] on icon at bounding box center [439, 258] width 7 height 7
click at [436, 257] on icon at bounding box center [439, 258] width 7 height 7
click at [572, 43] on icon "button" at bounding box center [574, 42] width 6 height 6
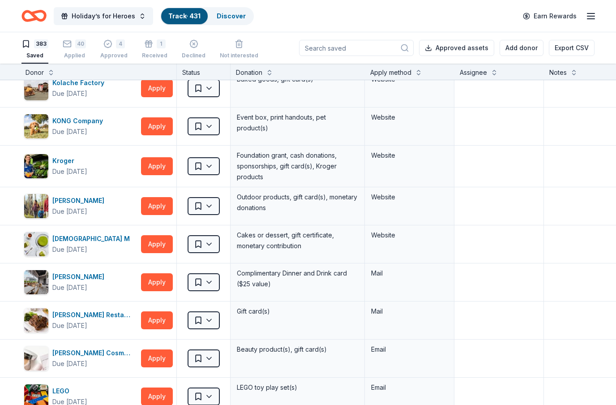
scroll to position [6230, 1]
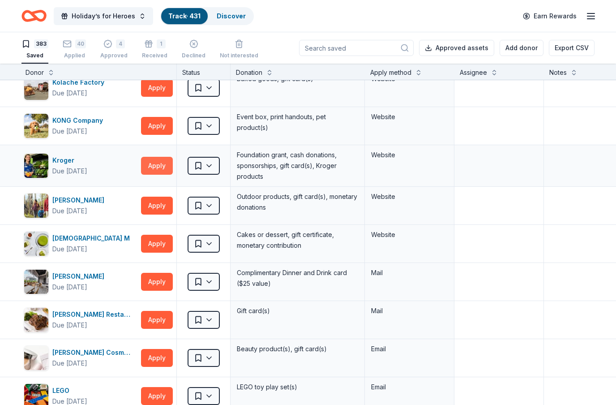
click at [162, 168] on button "Apply" at bounding box center [157, 166] width 32 height 18
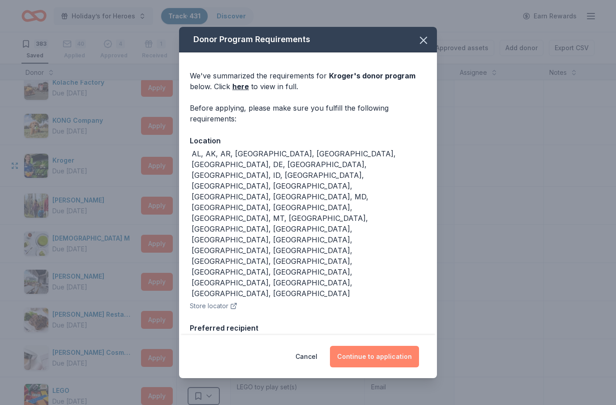
click at [417, 350] on button "Continue to application" at bounding box center [374, 356] width 89 height 21
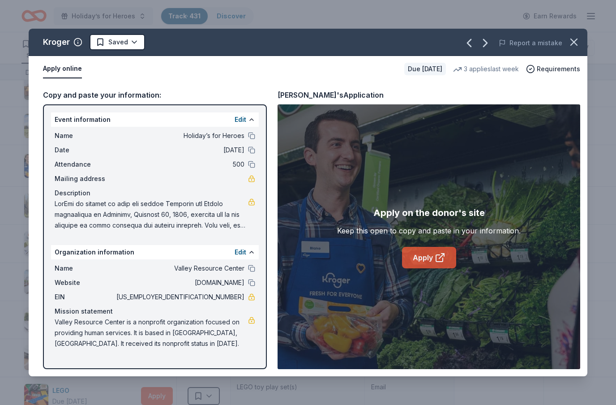
click at [445, 260] on icon at bounding box center [440, 257] width 11 height 11
click at [575, 43] on icon "button" at bounding box center [574, 42] width 6 height 6
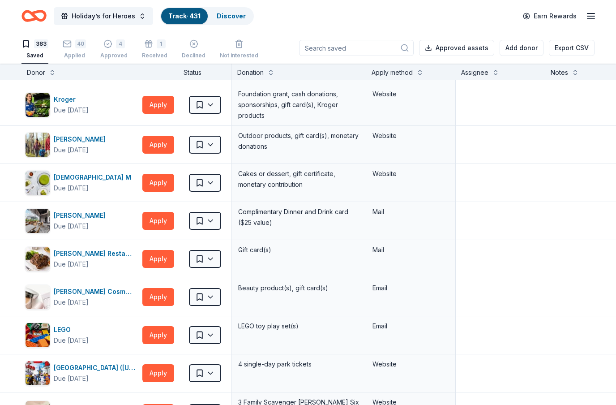
scroll to position [6291, 0]
click at [160, 145] on button "Apply" at bounding box center [158, 145] width 32 height 18
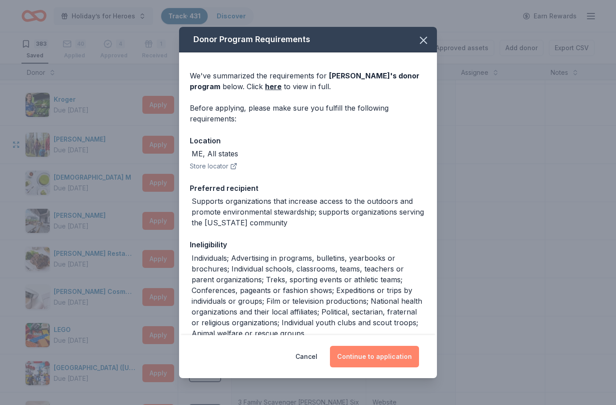
click at [414, 354] on button "Continue to application" at bounding box center [374, 356] width 89 height 21
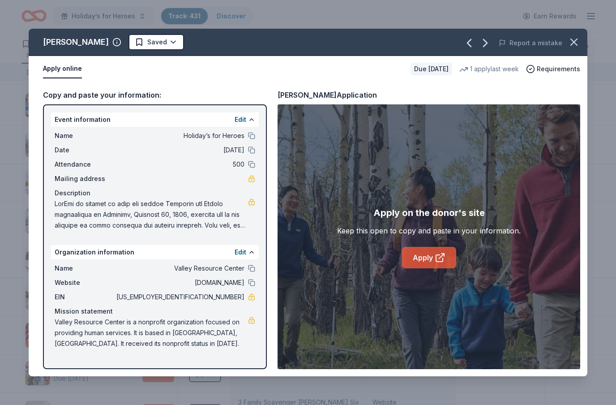
click at [447, 254] on link "Apply" at bounding box center [429, 257] width 54 height 21
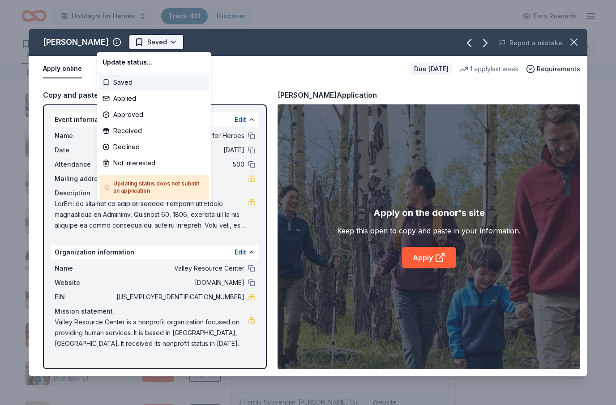
click at [140, 44] on html "Holiday’s for Heroes Track · 431 Discover Earn Rewards 383 Saved 40 Applied 4 A…" at bounding box center [308, 202] width 616 height 405
click at [127, 97] on div "Applied" at bounding box center [154, 98] width 110 height 16
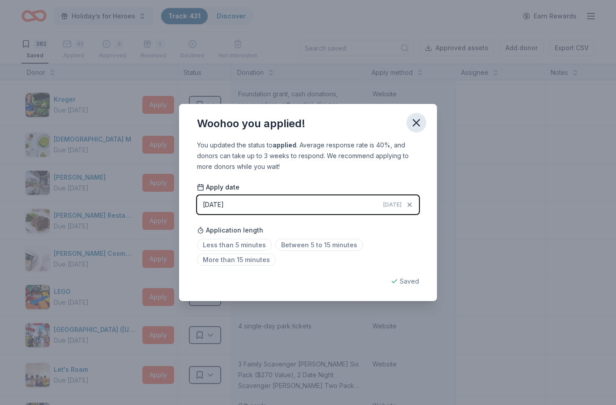
click at [417, 123] on icon "button" at bounding box center [416, 123] width 6 height 6
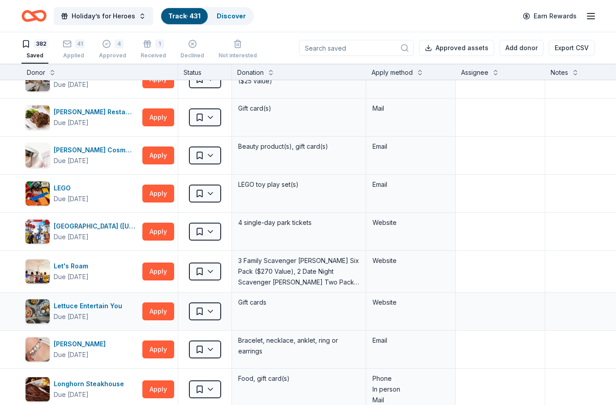
scroll to position [6395, 0]
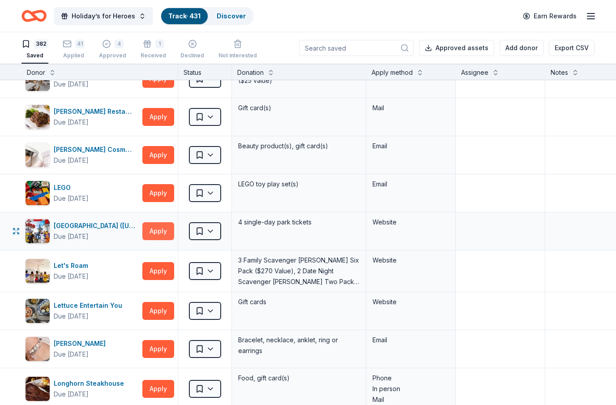
click at [159, 233] on button "Apply" at bounding box center [158, 231] width 32 height 18
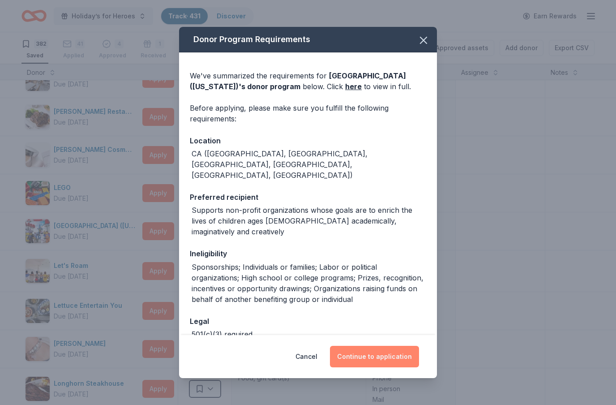
click at [391, 360] on button "Continue to application" at bounding box center [374, 356] width 89 height 21
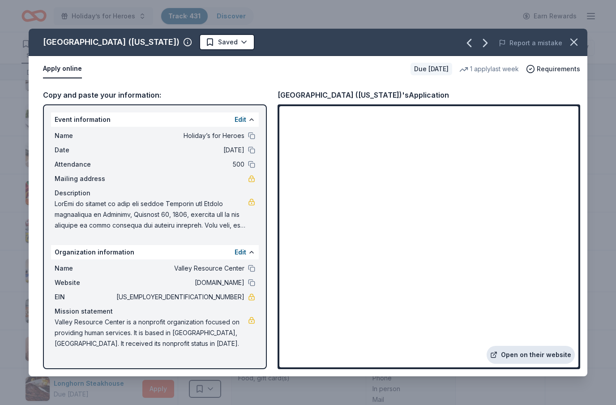
click at [538, 358] on link "Open on their website" at bounding box center [531, 355] width 88 height 18
click at [225, 45] on html "Holiday’s for Heroes Track · 431 Discover Earn Rewards 382 Saved 41 Applied 4 A…" at bounding box center [308, 202] width 616 height 405
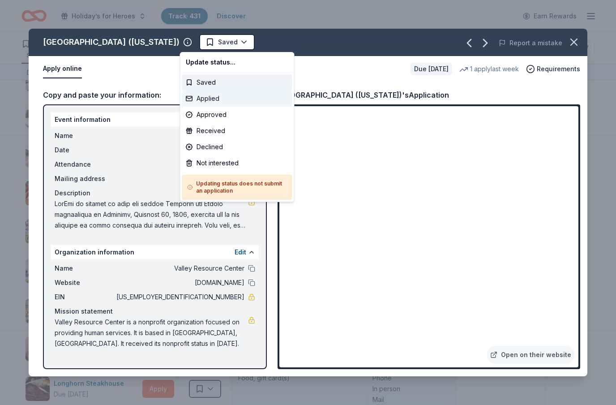
click at [209, 100] on div "Applied" at bounding box center [237, 98] width 110 height 16
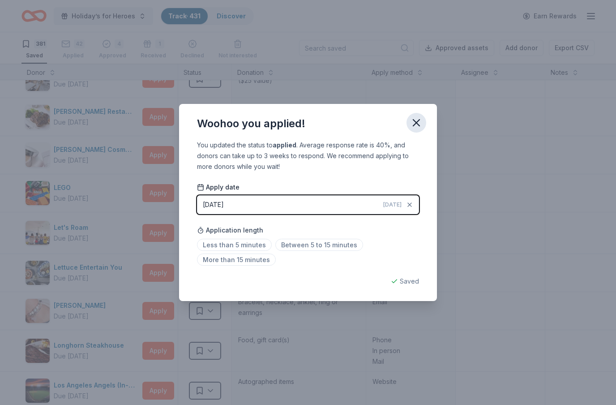
click at [418, 124] on icon "button" at bounding box center [416, 123] width 6 height 6
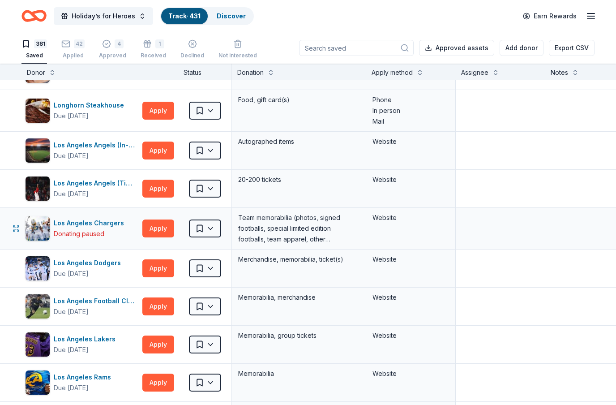
scroll to position [6636, 0]
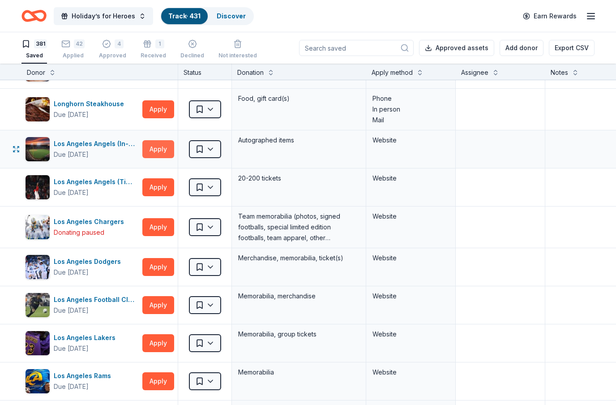
click at [159, 151] on button "Apply" at bounding box center [158, 149] width 32 height 18
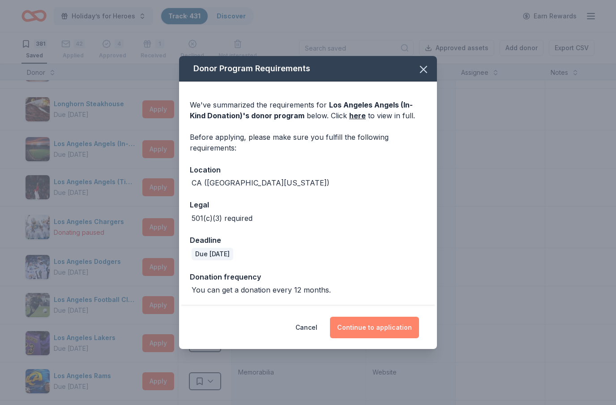
click at [386, 329] on button "Continue to application" at bounding box center [374, 326] width 89 height 21
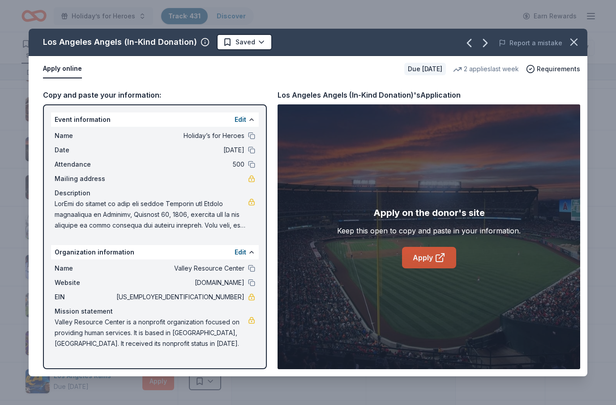
click at [437, 250] on link "Apply" at bounding box center [429, 257] width 54 height 21
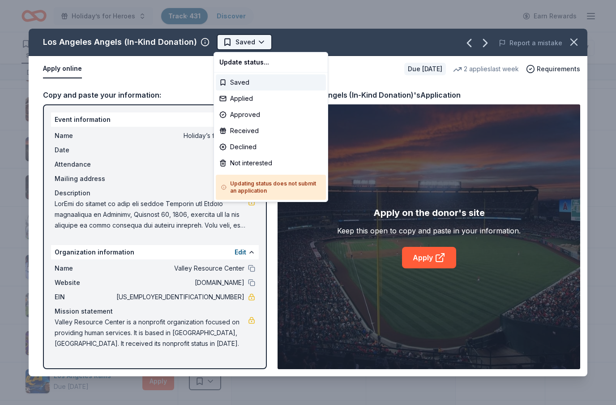
click at [256, 37] on html "Holiday’s for Heroes Track · 431 Discover Earn Rewards 381 Saved 42 Applied 4 A…" at bounding box center [308, 202] width 616 height 405
click at [237, 101] on div "Applied" at bounding box center [271, 98] width 110 height 16
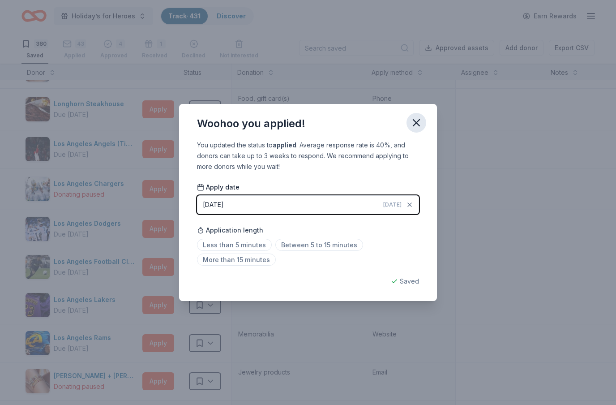
click at [408, 121] on button "button" at bounding box center [416, 123] width 20 height 20
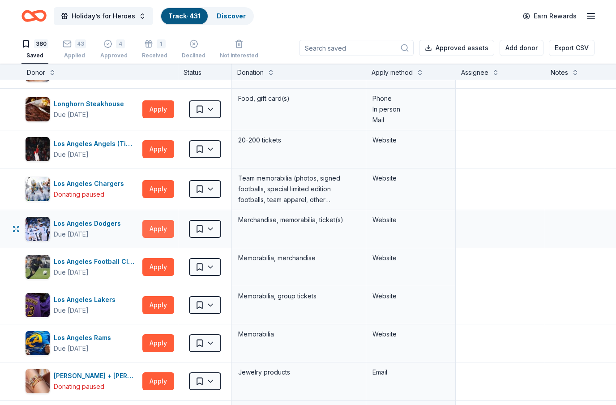
click at [165, 225] on button "Apply" at bounding box center [158, 229] width 32 height 18
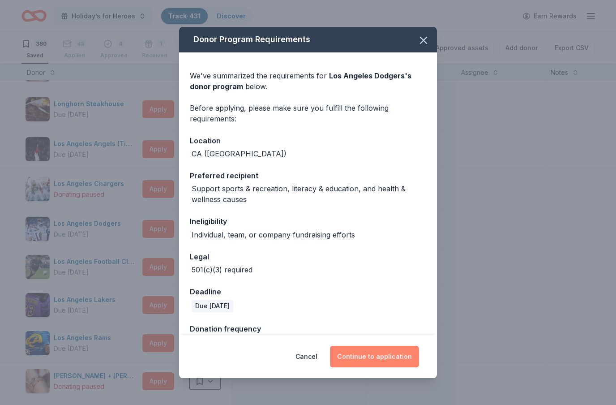
click at [406, 355] on button "Continue to application" at bounding box center [374, 356] width 89 height 21
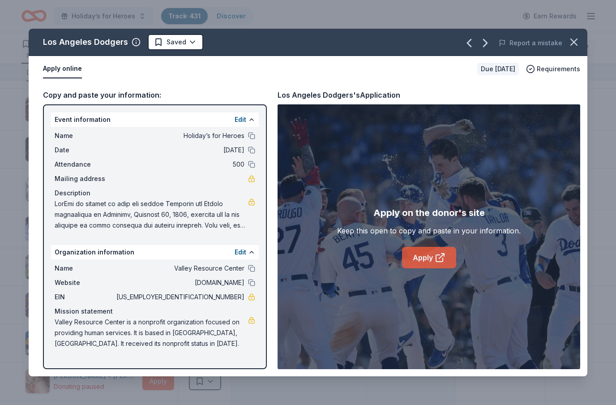
click at [420, 259] on link "Apply" at bounding box center [429, 257] width 54 height 21
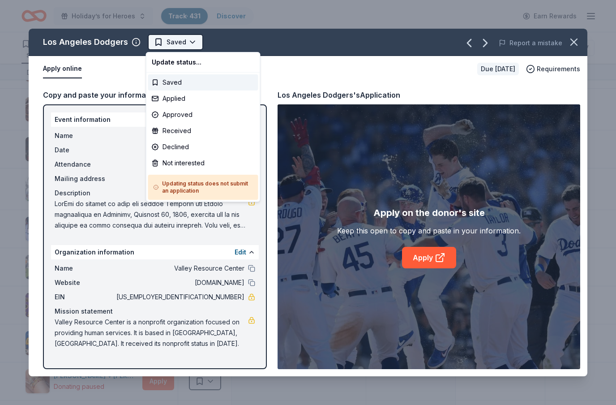
click at [182, 40] on html "Holiday’s for Heroes Track · 431 Discover Earn Rewards 380 Saved 43 Applied 4 A…" at bounding box center [308, 202] width 616 height 405
click at [176, 95] on div "Applied" at bounding box center [203, 98] width 110 height 16
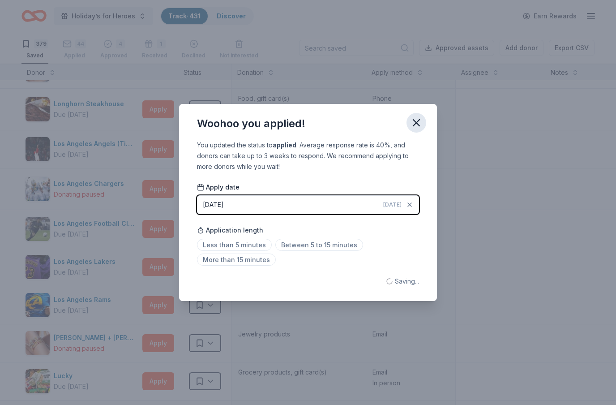
click at [422, 124] on icon "button" at bounding box center [416, 122] width 13 height 13
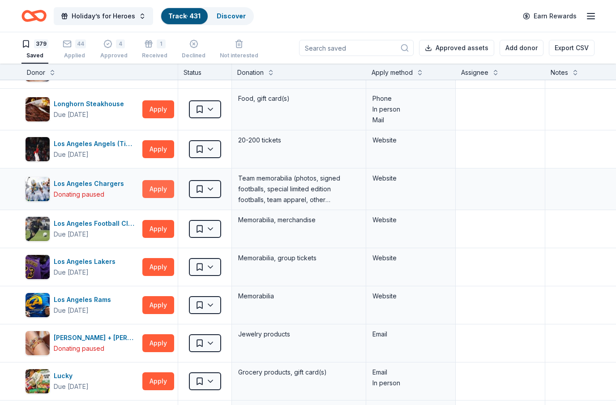
click at [165, 192] on button "Apply" at bounding box center [158, 189] width 32 height 18
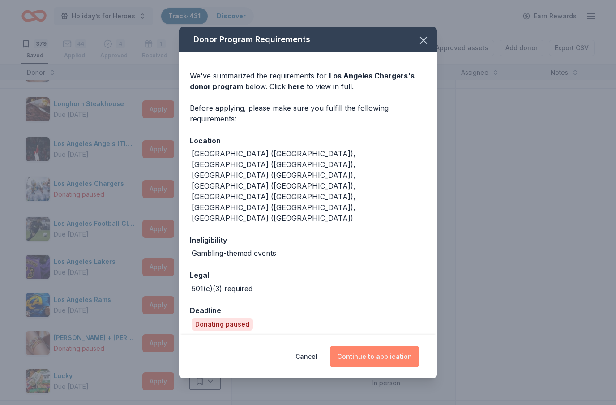
click at [383, 353] on button "Continue to application" at bounding box center [374, 356] width 89 height 21
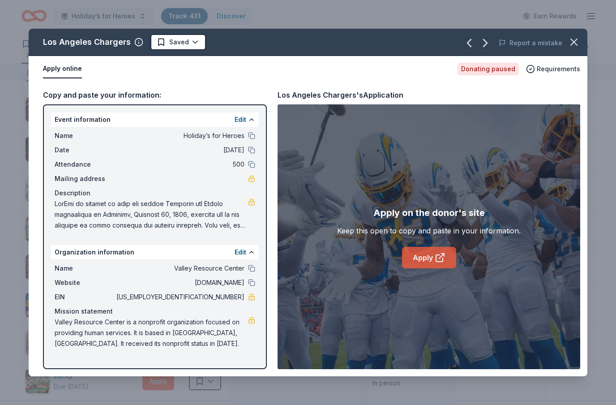
click at [419, 263] on link "Apply" at bounding box center [429, 257] width 54 height 21
click at [573, 43] on icon "button" at bounding box center [574, 42] width 6 height 6
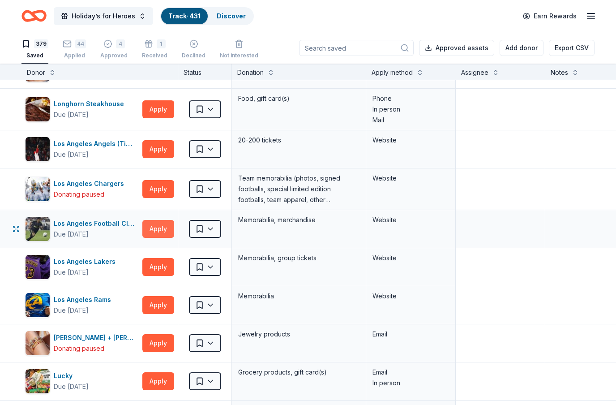
click at [164, 232] on button "Apply" at bounding box center [158, 229] width 32 height 18
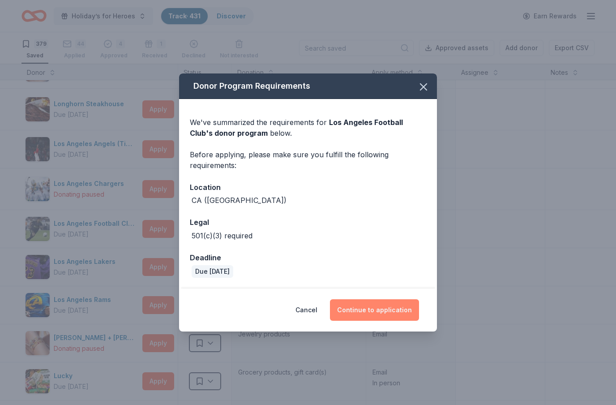
click at [364, 301] on button "Continue to application" at bounding box center [374, 309] width 89 height 21
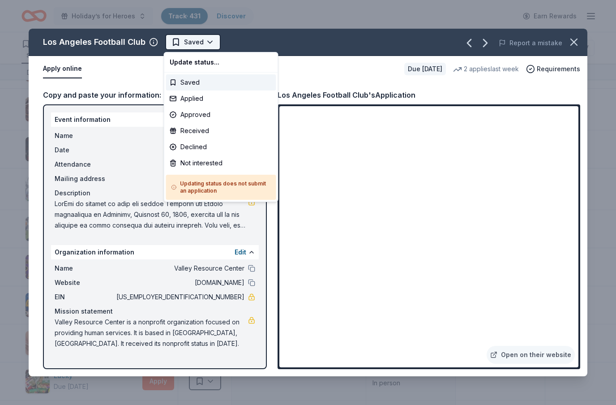
click at [210, 49] on html "Holiday’s for Heroes Track · 431 Discover Earn Rewards 379 Saved 44 Applied 4 A…" at bounding box center [308, 202] width 616 height 405
click at [200, 105] on div "Applied" at bounding box center [221, 98] width 110 height 16
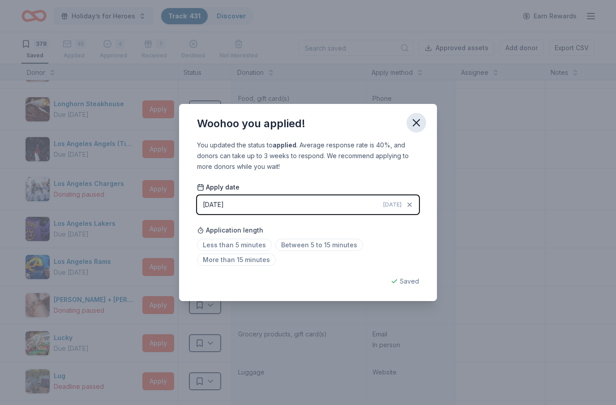
click at [416, 122] on icon "button" at bounding box center [416, 123] width 6 height 6
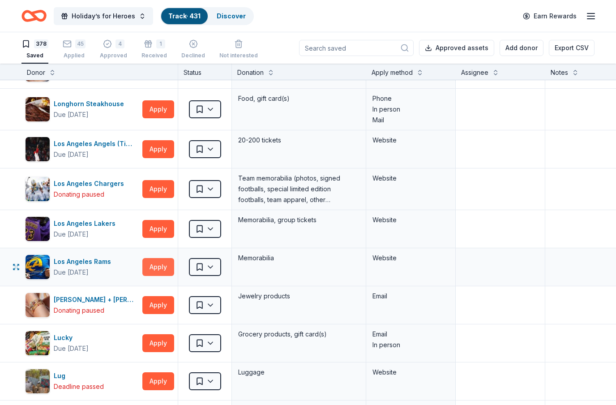
click at [154, 262] on button "Apply" at bounding box center [158, 267] width 32 height 18
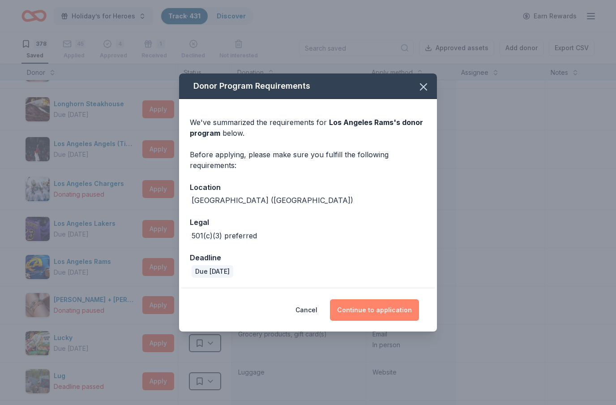
click at [374, 313] on button "Continue to application" at bounding box center [374, 309] width 89 height 21
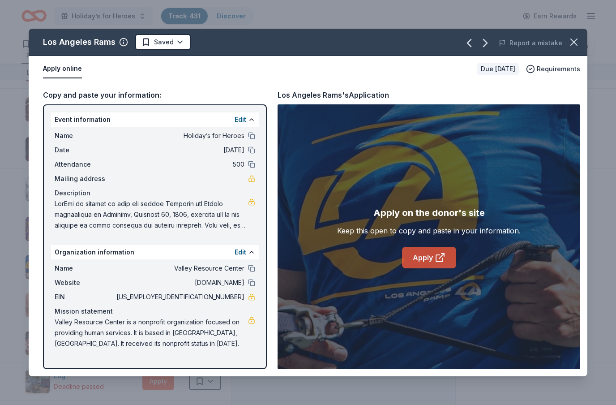
click at [436, 259] on icon at bounding box center [440, 257] width 11 height 11
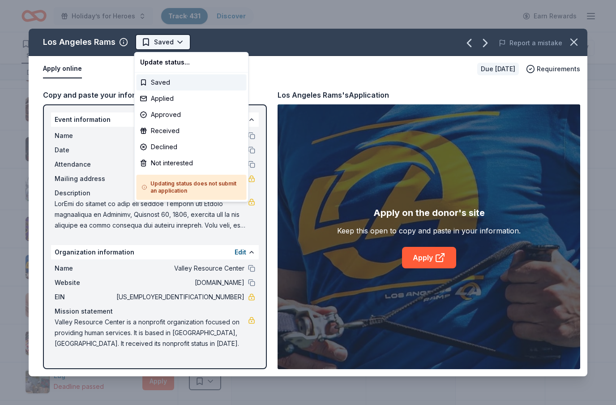
click at [181, 44] on html "Holiday’s for Heroes Track · 431 Discover Earn Rewards 378 Saved 45 Applied 4 A…" at bounding box center [308, 202] width 616 height 405
click at [167, 99] on div "Applied" at bounding box center [192, 98] width 110 height 16
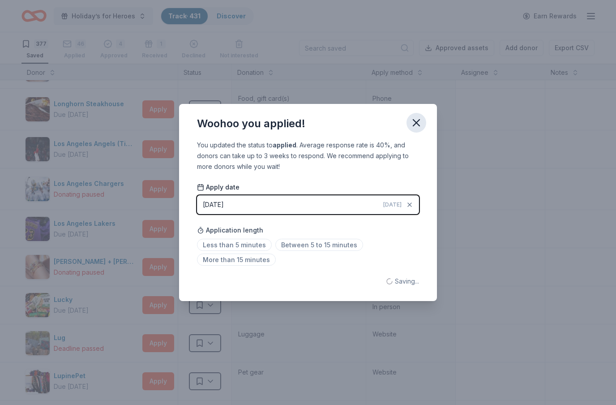
click at [414, 122] on icon "button" at bounding box center [416, 122] width 13 height 13
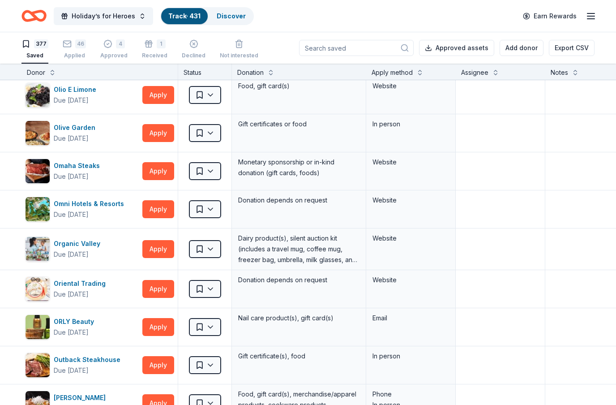
scroll to position [8144, 0]
